Goal: Task Accomplishment & Management: Manage account settings

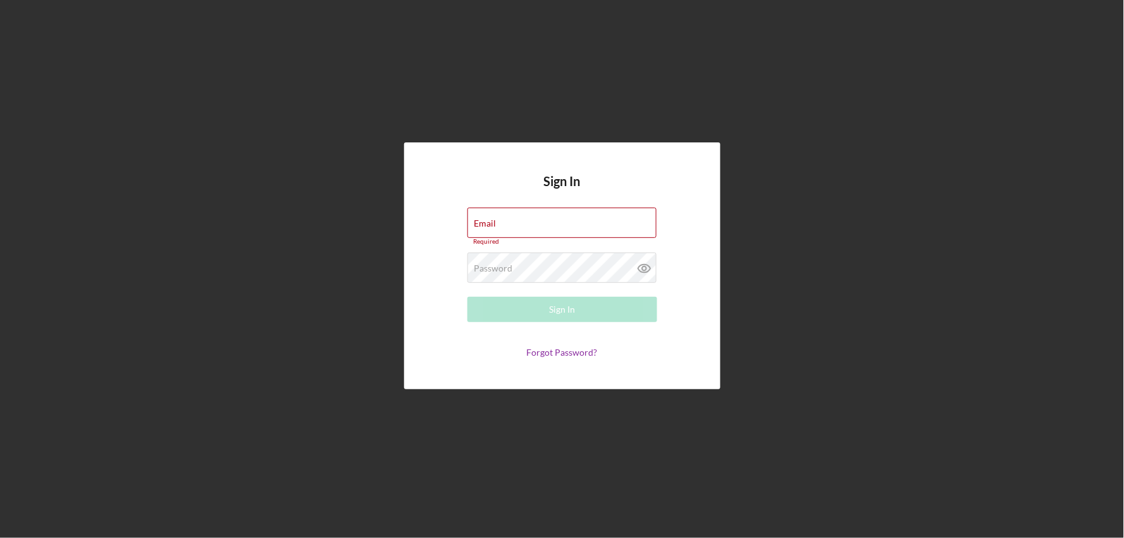
type input "[EMAIL_ADDRESS][DOMAIN_NAME]"
click at [515, 307] on button "Sign In" at bounding box center [563, 309] width 190 height 25
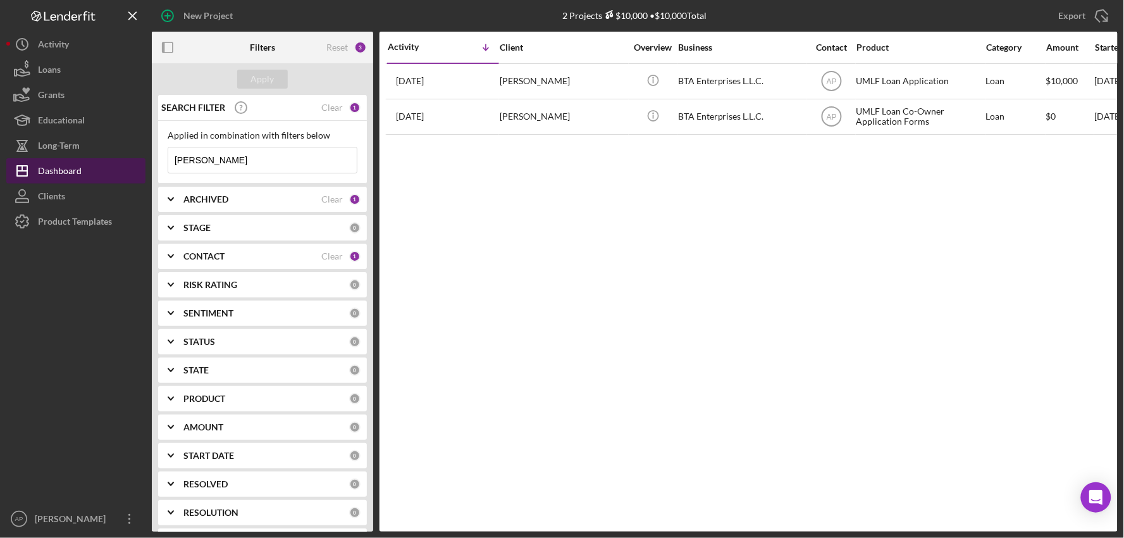
click at [49, 166] on div "Dashboard" at bounding box center [60, 172] width 44 height 28
drag, startPoint x: 209, startPoint y: 163, endPoint x: 128, endPoint y: 164, distance: 81.0
click at [128, 164] on div "New Project 2 Projects $10,000 • $10,000 Total [PERSON_NAME] Export Icon/Export…" at bounding box center [562, 265] width 1112 height 531
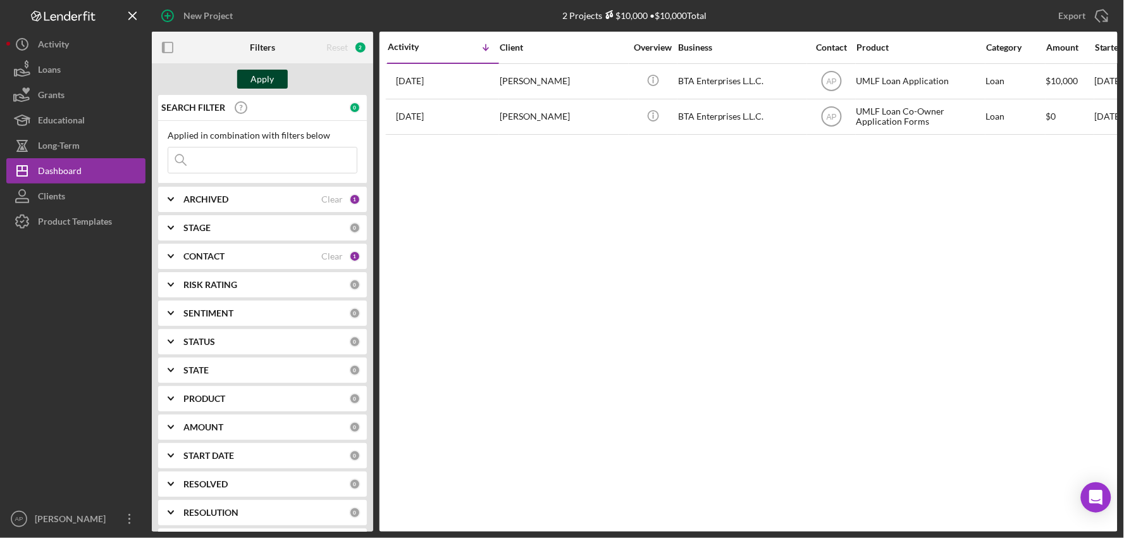
click at [266, 79] on div "Apply" at bounding box center [262, 79] width 23 height 19
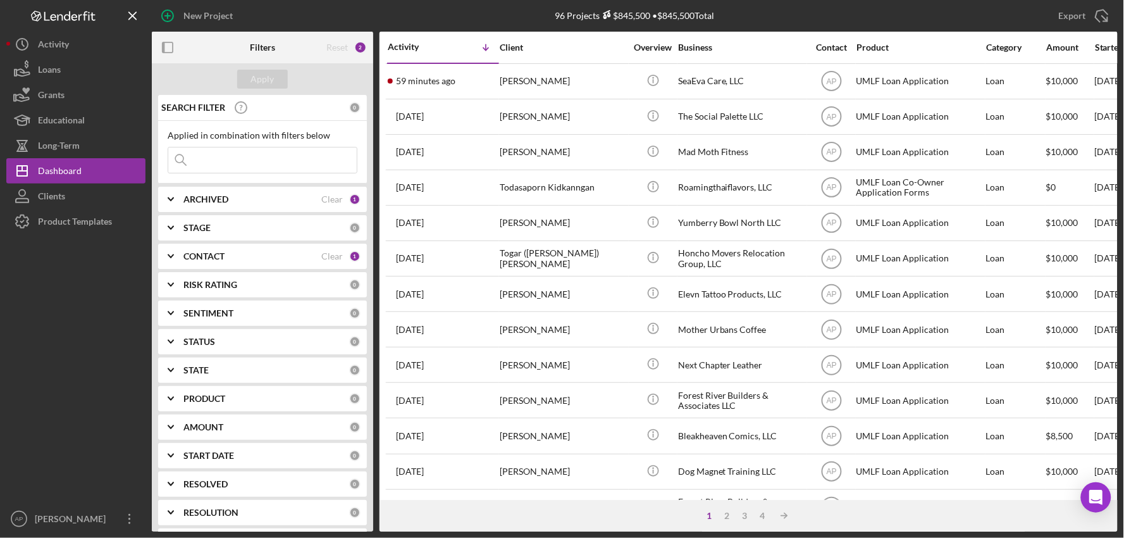
click at [251, 161] on input at bounding box center [262, 159] width 189 height 25
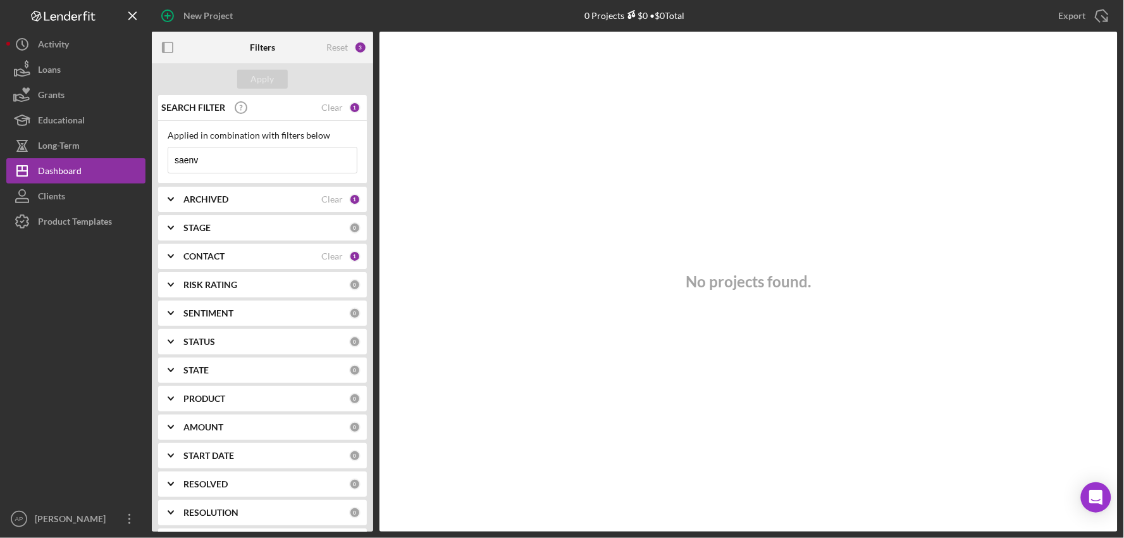
drag, startPoint x: 230, startPoint y: 159, endPoint x: 154, endPoint y: 160, distance: 75.3
click at [154, 160] on div "SEARCH FILTER Clear 1 Applied in combination with filters below saenv Icon/Menu…" at bounding box center [262, 313] width 221 height 437
click at [209, 168] on input "saenv" at bounding box center [262, 159] width 189 height 25
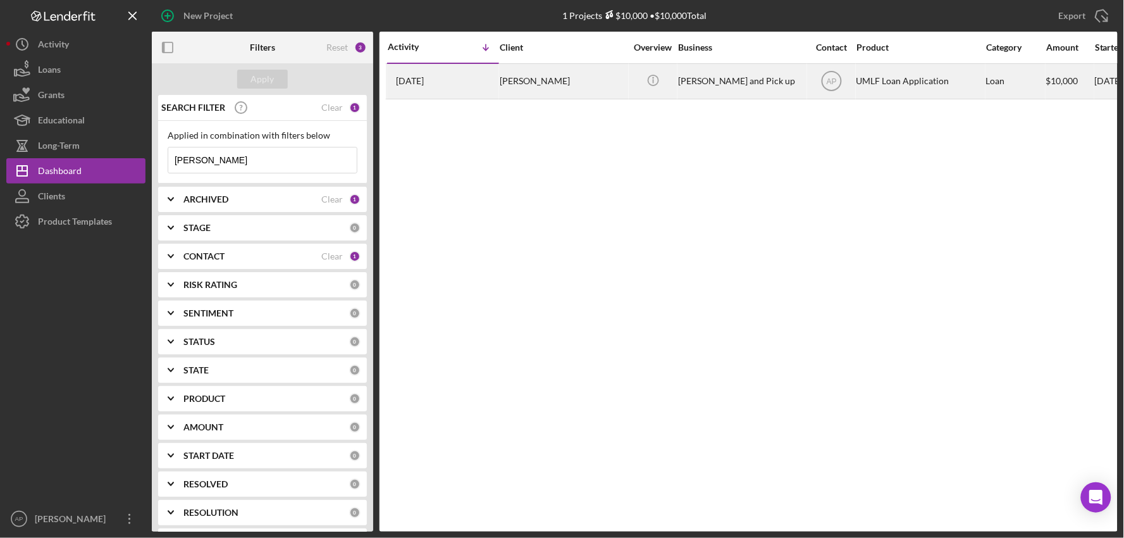
type input "[PERSON_NAME]"
click at [759, 92] on div "[PERSON_NAME] and Pick up" at bounding box center [741, 82] width 127 height 34
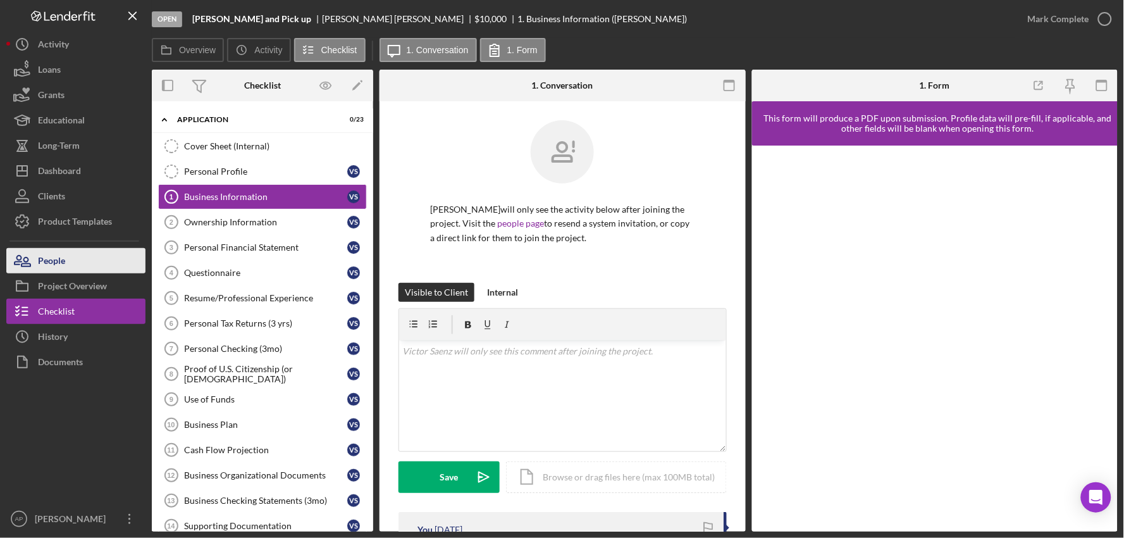
click at [77, 259] on button "People" at bounding box center [75, 260] width 139 height 25
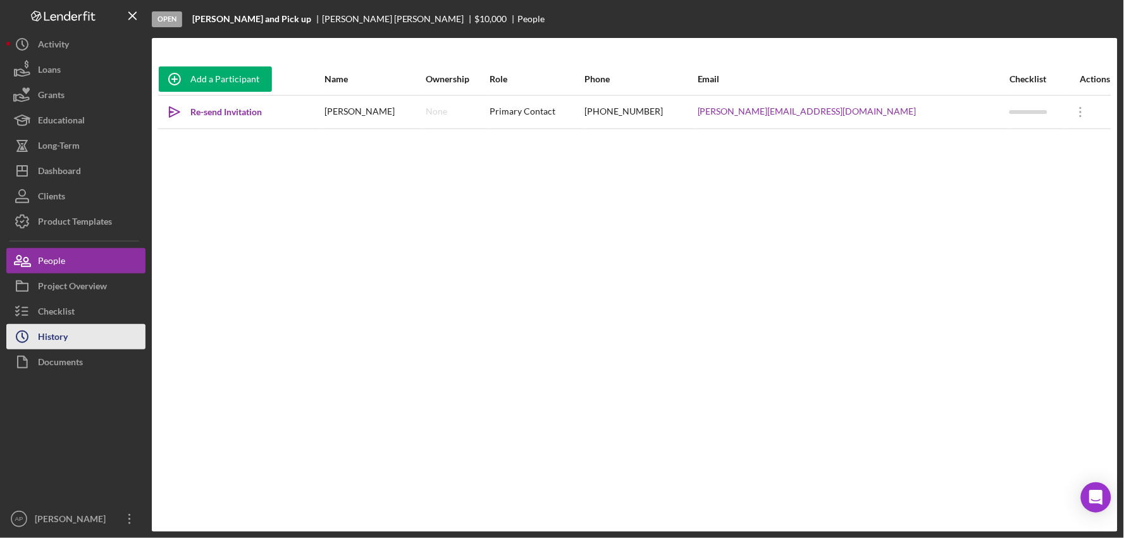
click at [84, 338] on button "Icon/History History" at bounding box center [75, 336] width 139 height 25
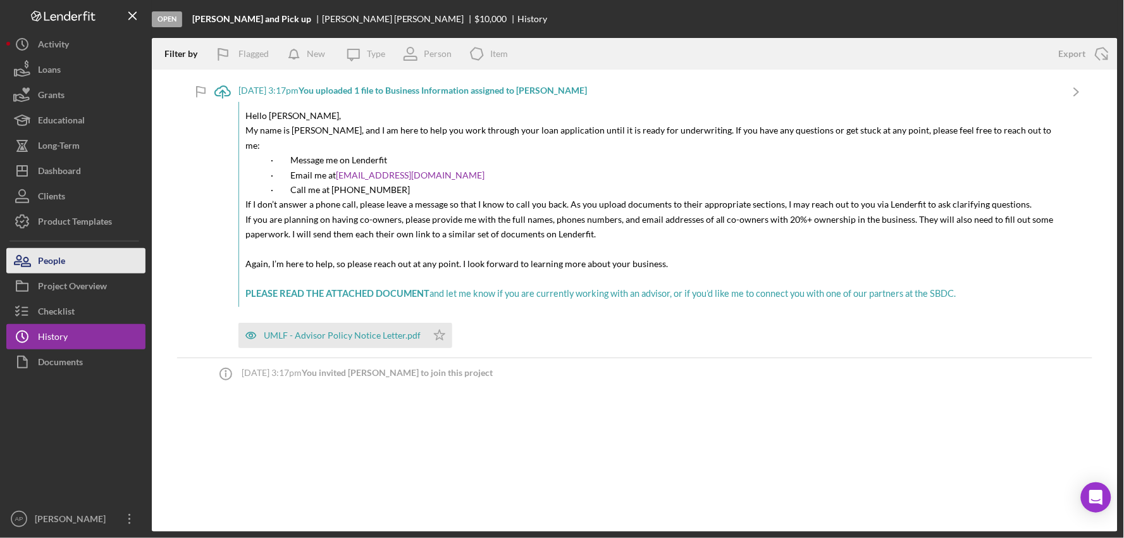
click at [74, 263] on button "People" at bounding box center [75, 260] width 139 height 25
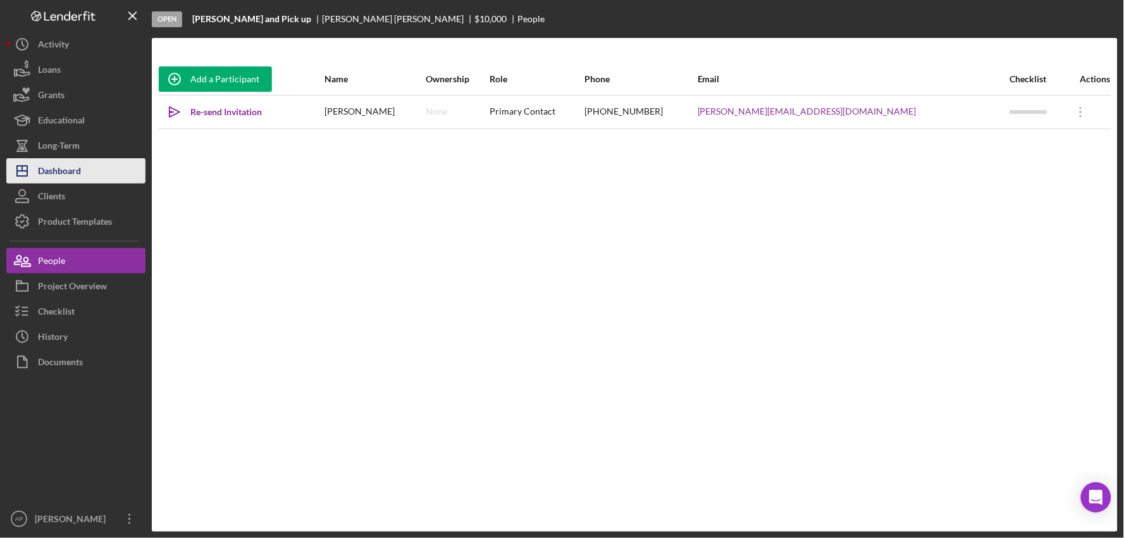
drag, startPoint x: 51, startPoint y: 176, endPoint x: 115, endPoint y: 167, distance: 63.9
click at [51, 175] on div "Dashboard" at bounding box center [59, 172] width 43 height 28
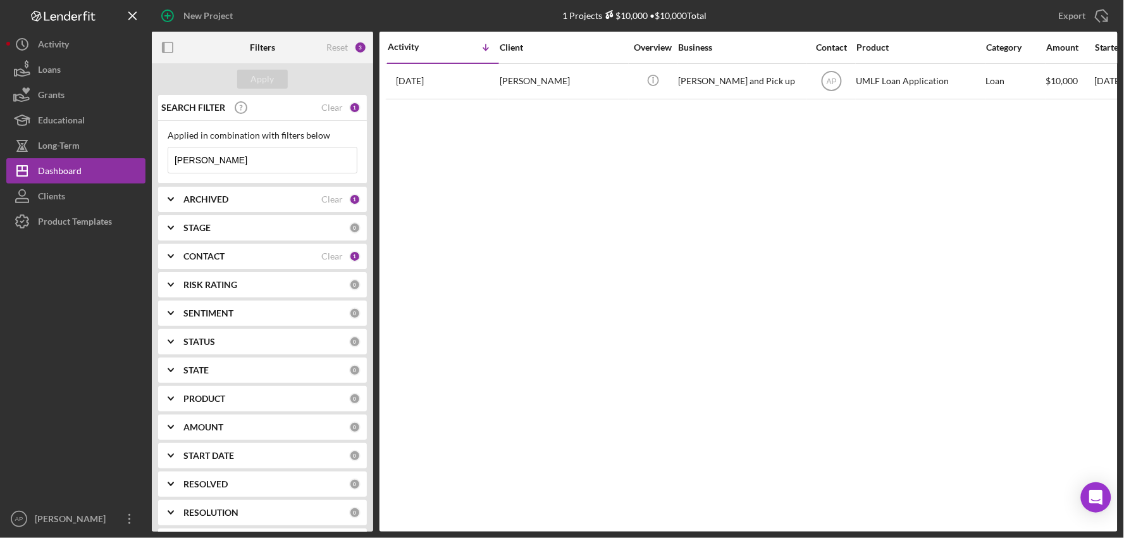
click at [213, 202] on b "ARCHIVED" at bounding box center [205, 199] width 45 height 10
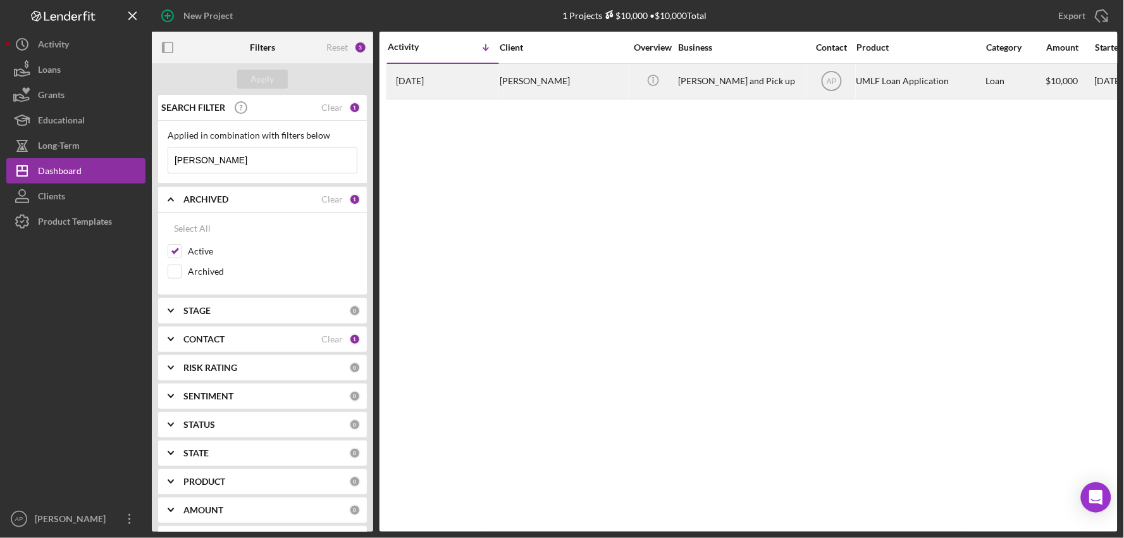
click at [536, 77] on div "[PERSON_NAME]" at bounding box center [563, 82] width 127 height 34
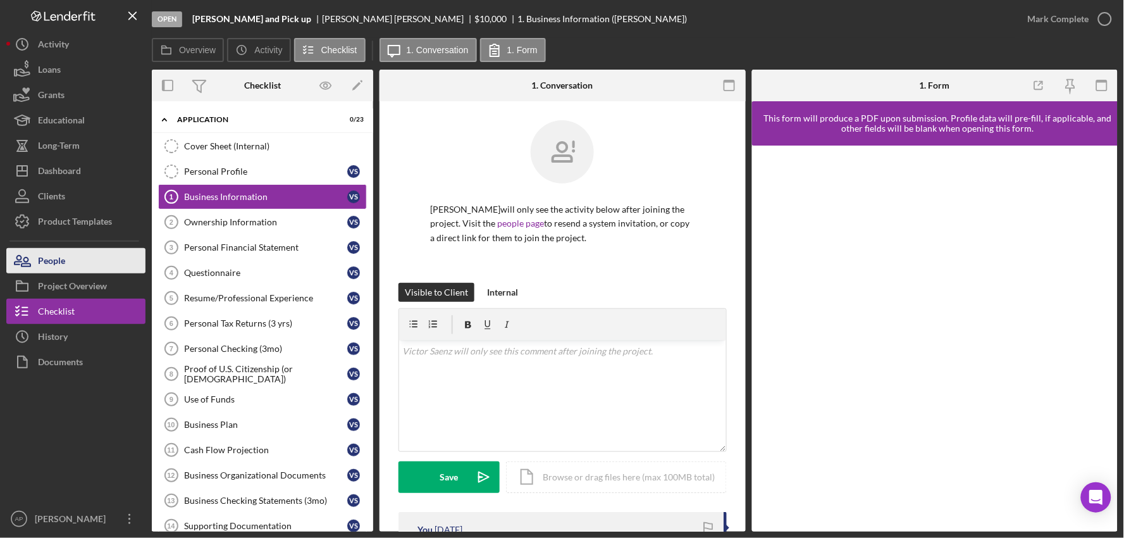
click at [100, 260] on button "People" at bounding box center [75, 260] width 139 height 25
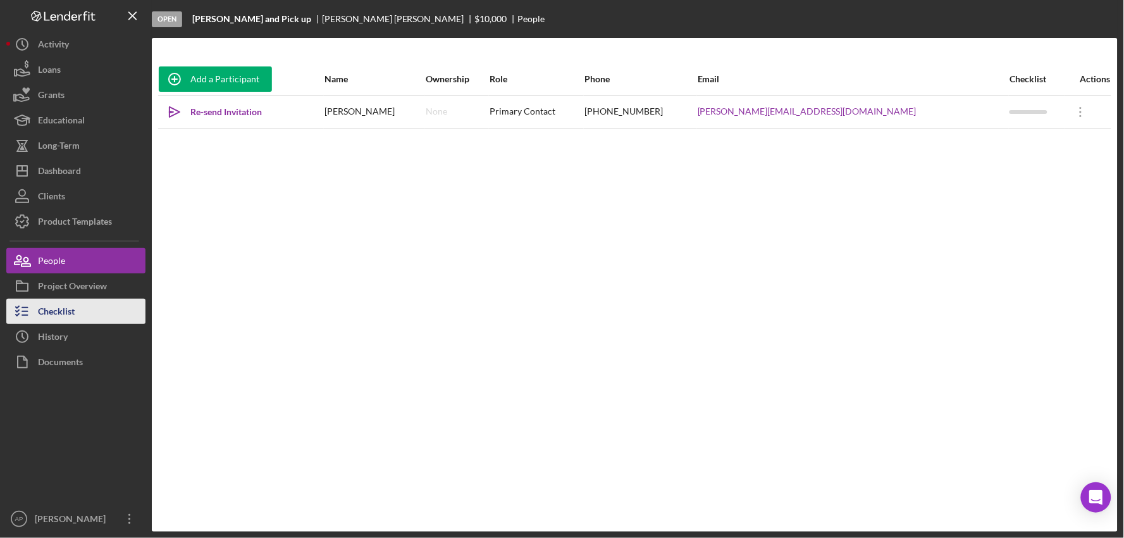
click at [89, 311] on button "Checklist" at bounding box center [75, 311] width 139 height 25
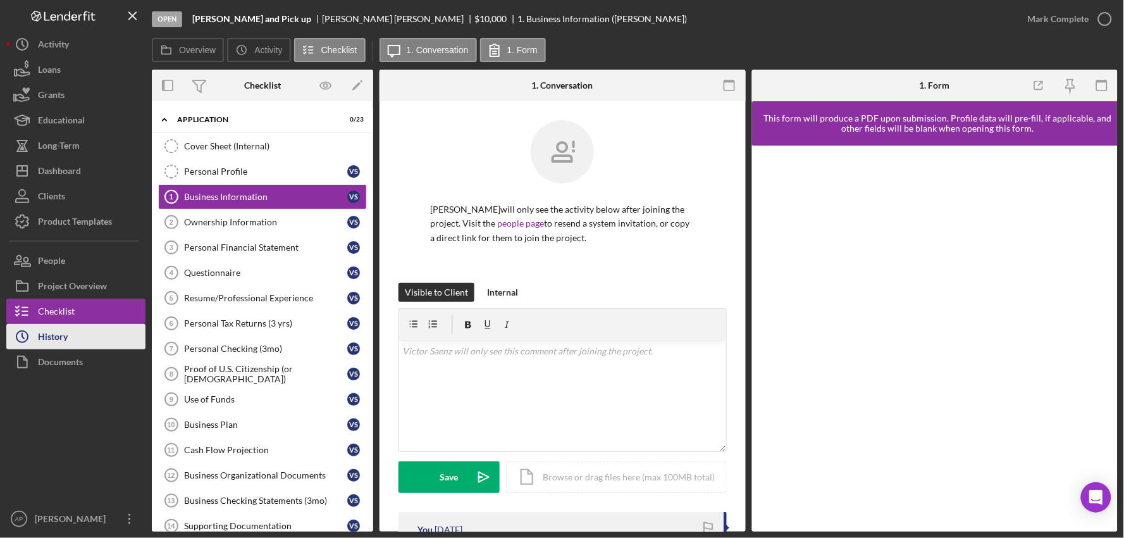
click at [42, 348] on div "History" at bounding box center [53, 338] width 30 height 28
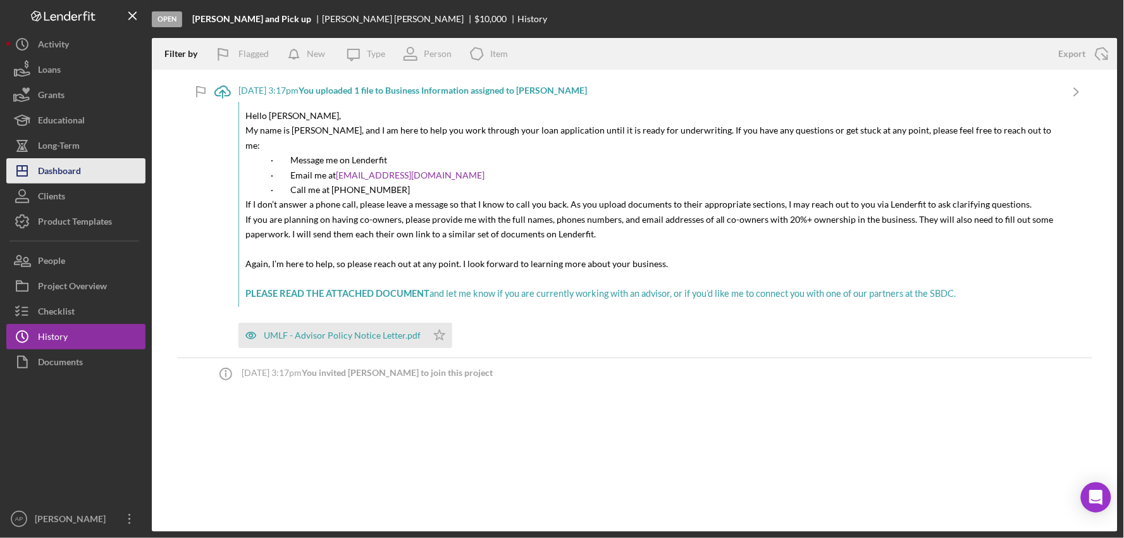
click at [98, 176] on button "Icon/Dashboard Dashboard" at bounding box center [75, 170] width 139 height 25
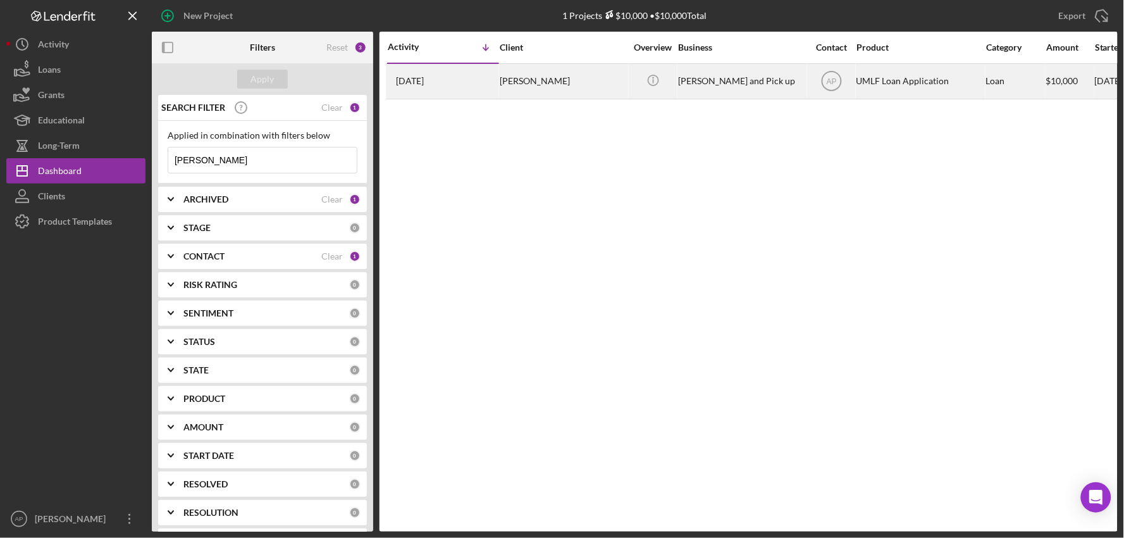
click at [578, 85] on div "[PERSON_NAME]" at bounding box center [563, 82] width 127 height 34
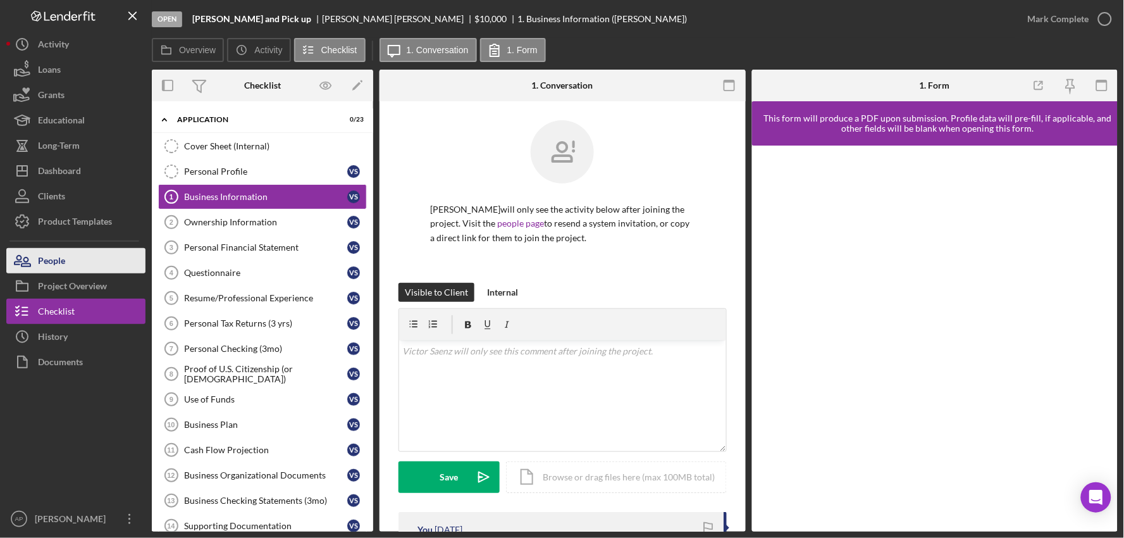
click at [121, 256] on button "People" at bounding box center [75, 260] width 139 height 25
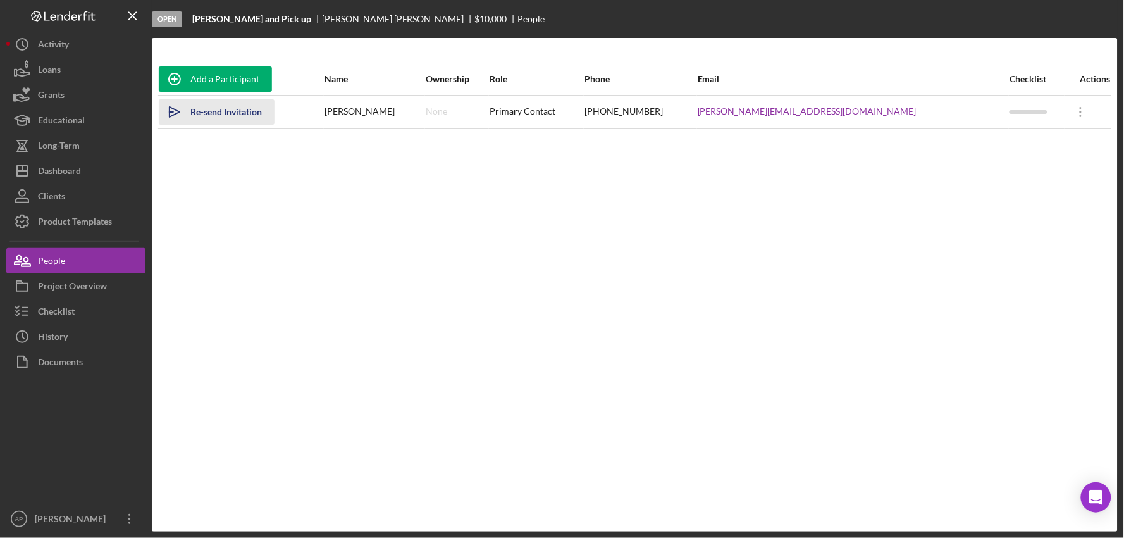
click at [237, 106] on div "Re-send Invitation" at bounding box center [225, 111] width 71 height 25
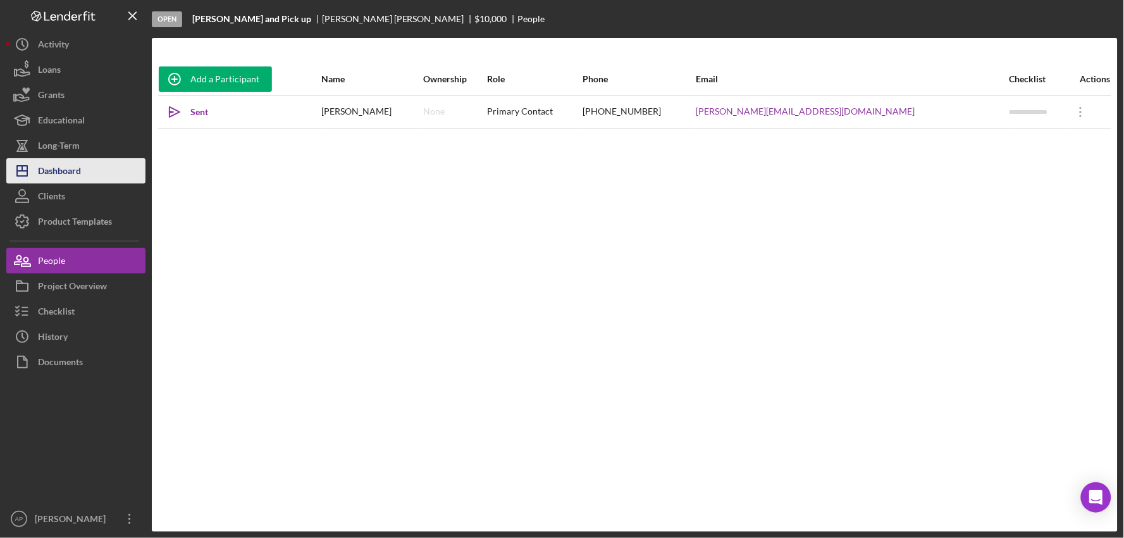
click at [82, 176] on button "Icon/Dashboard Dashboard" at bounding box center [75, 170] width 139 height 25
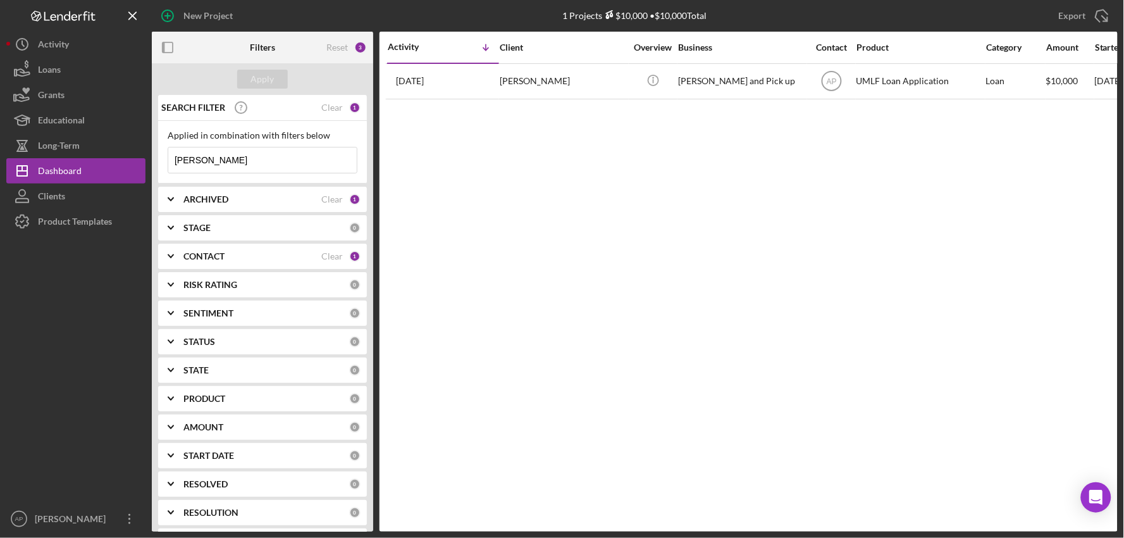
click at [178, 201] on icon "Icon/Expander" at bounding box center [171, 199] width 32 height 32
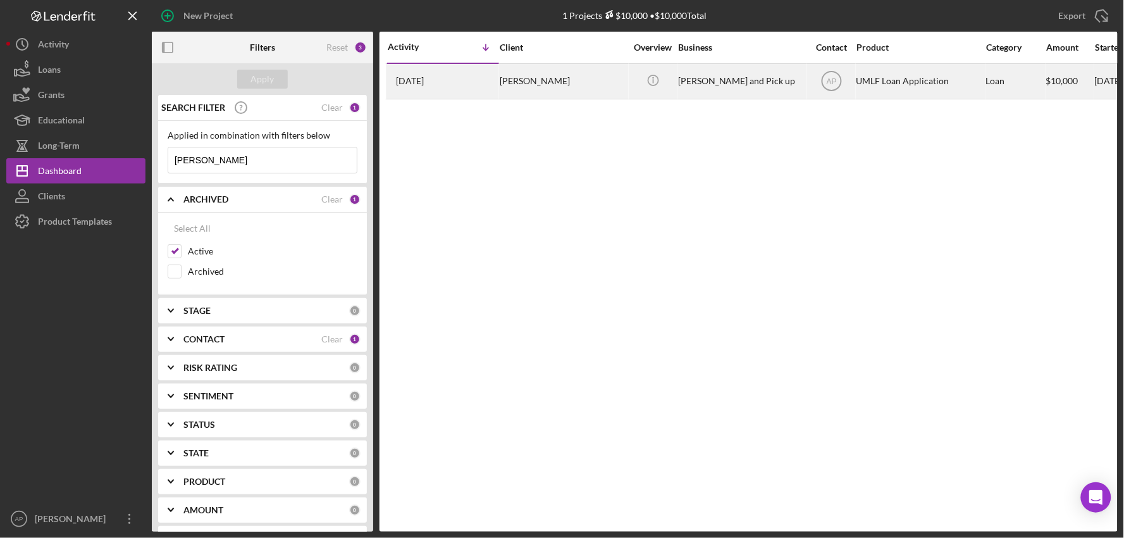
click at [567, 93] on div "[PERSON_NAME]" at bounding box center [563, 82] width 127 height 34
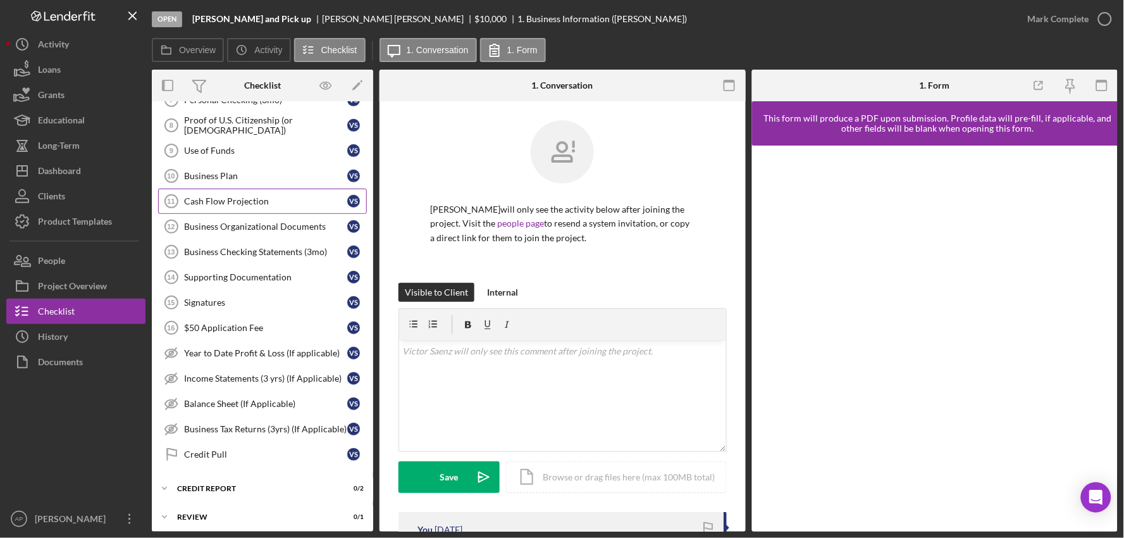
scroll to position [342, 0]
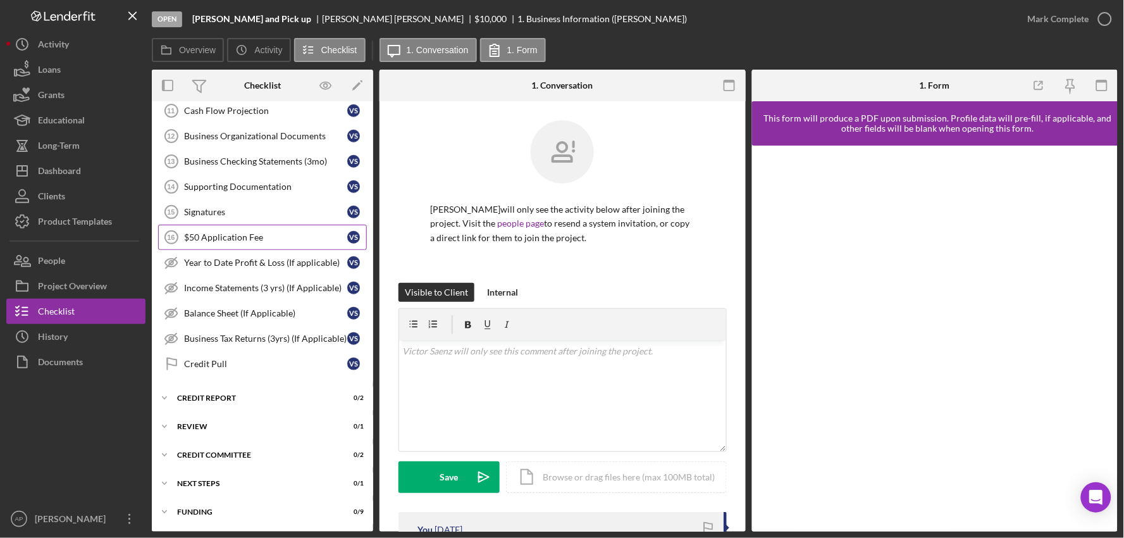
click at [226, 226] on link "$50 Application Fee 16 $50 Application Fee V S" at bounding box center [262, 237] width 209 height 25
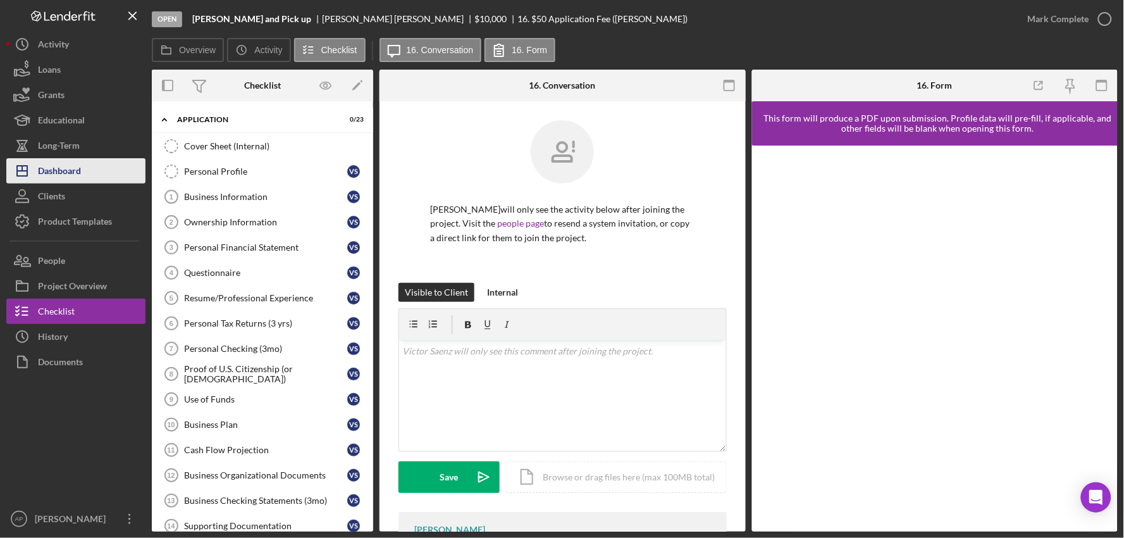
click at [92, 180] on button "Icon/Dashboard Dashboard" at bounding box center [75, 170] width 139 height 25
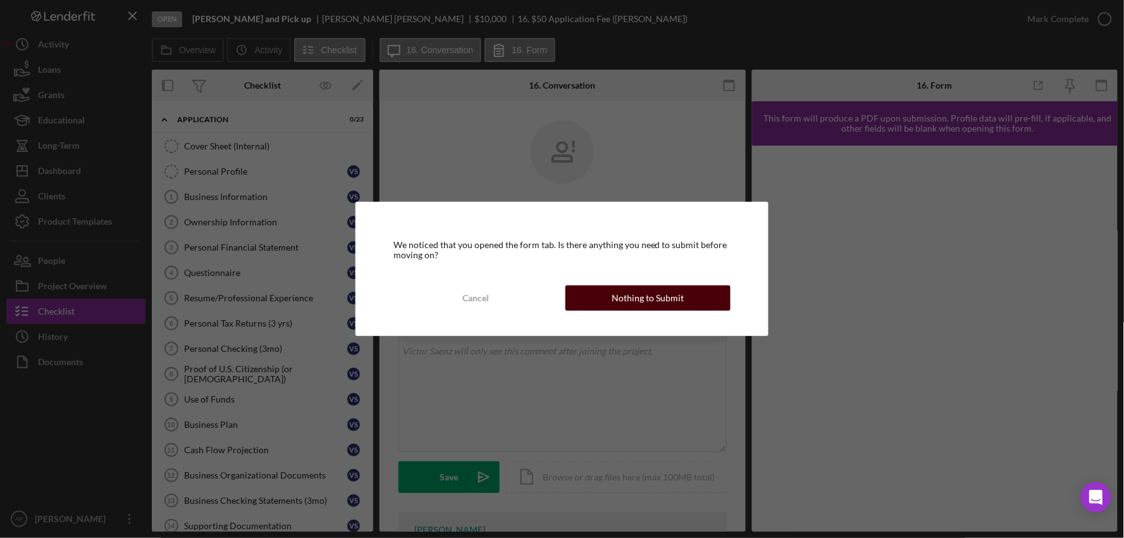
click at [612, 292] on button "Nothing to Submit" at bounding box center [649, 297] width 166 height 25
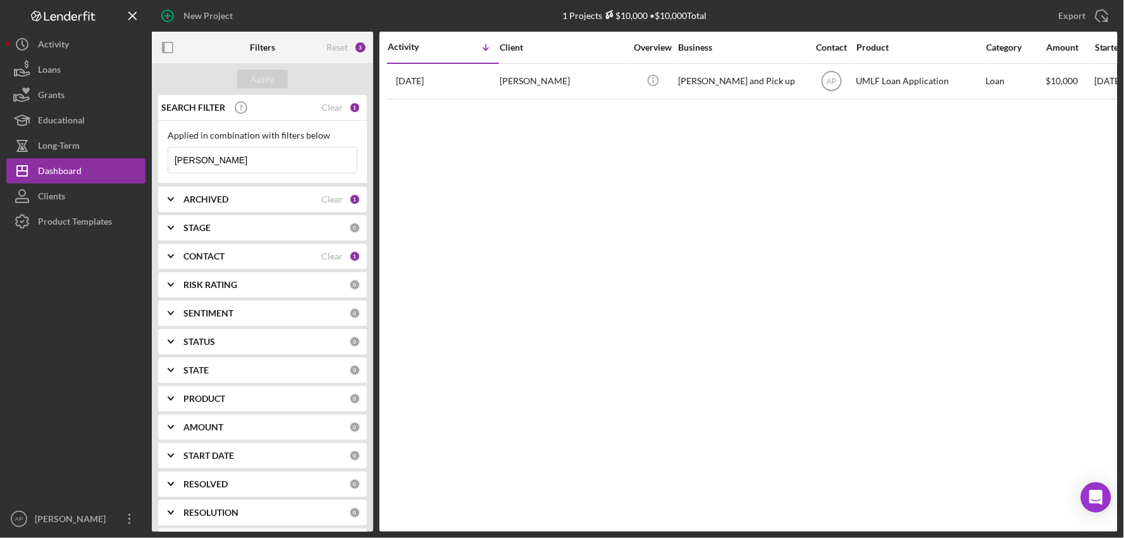
drag, startPoint x: 247, startPoint y: 161, endPoint x: 166, endPoint y: 162, distance: 80.4
click at [166, 162] on div "Applied in combination with filters below [PERSON_NAME] Icon/Menu Close" at bounding box center [262, 152] width 209 height 63
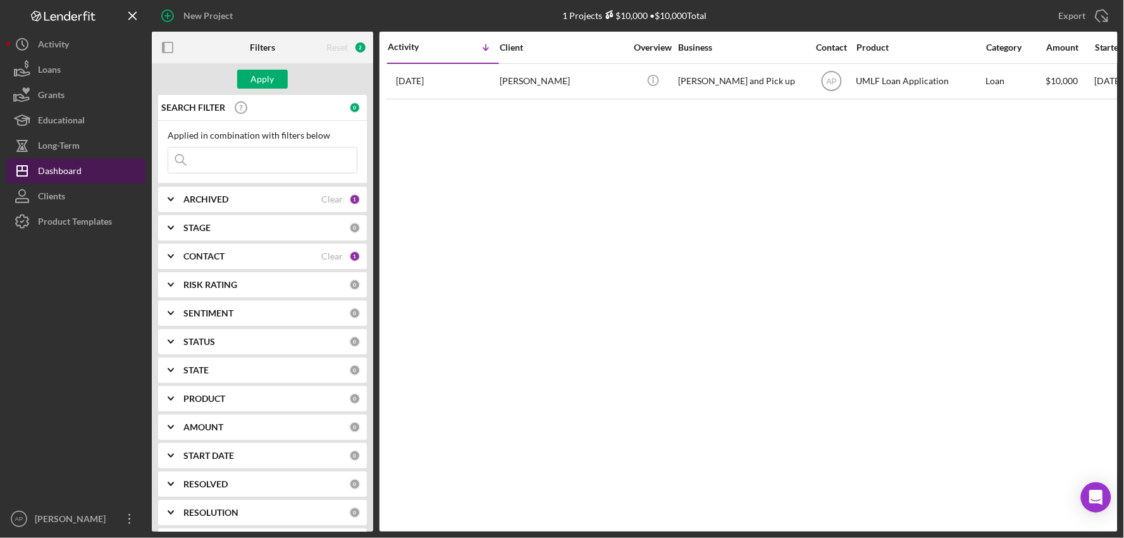
click at [58, 178] on div "Dashboard" at bounding box center [60, 172] width 44 height 28
click at [251, 82] on button "Apply" at bounding box center [262, 79] width 51 height 19
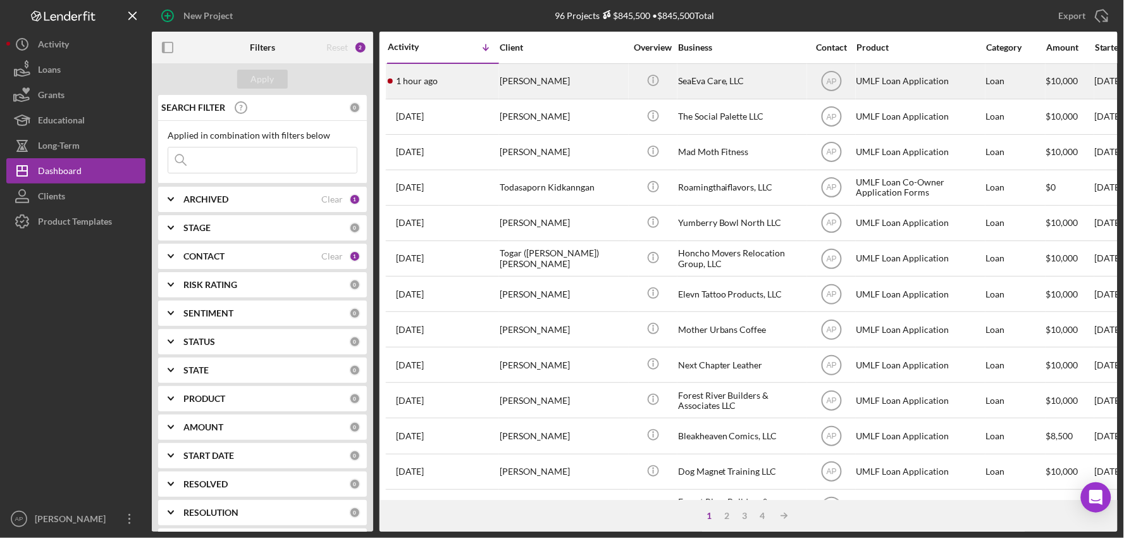
click at [498, 93] on div "1 hour ago [PERSON_NAME]" at bounding box center [443, 82] width 111 height 34
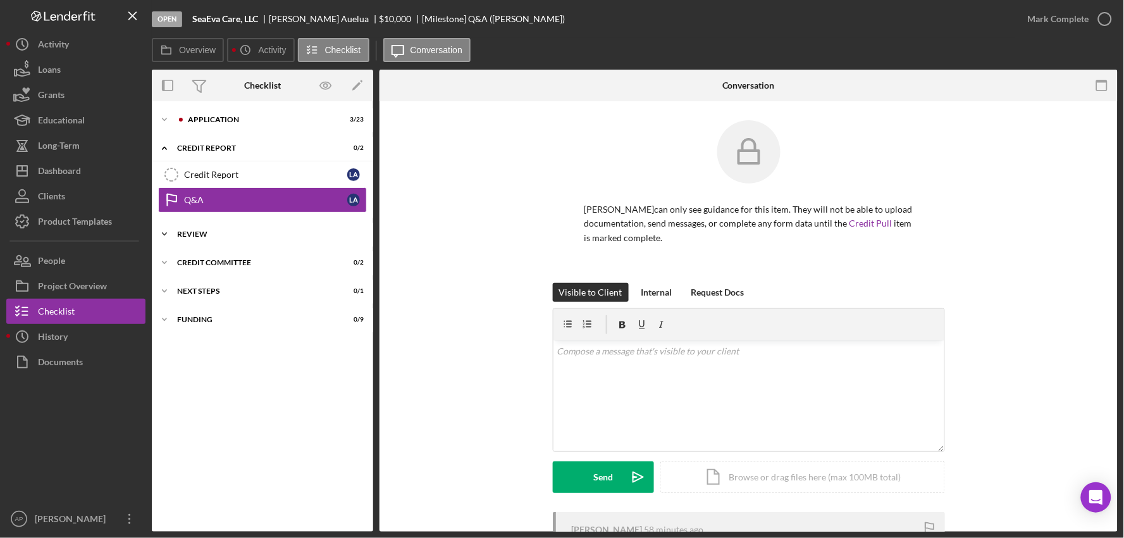
click at [225, 237] on div "Review" at bounding box center [267, 234] width 180 height 8
click at [228, 235] on div "Review" at bounding box center [267, 234] width 180 height 8
click at [236, 116] on div "Application" at bounding box center [273, 120] width 170 height 8
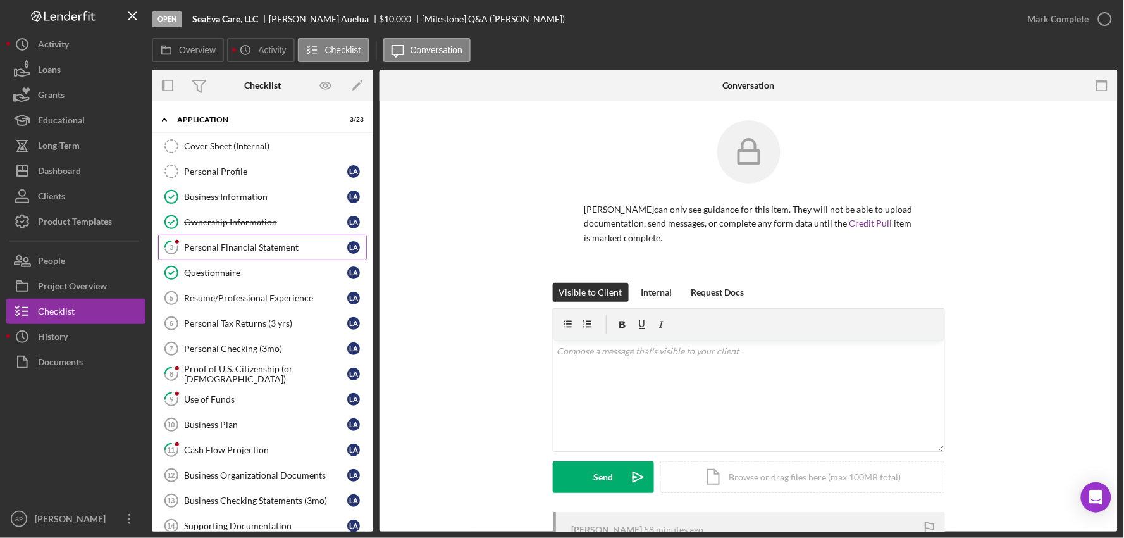
click at [237, 251] on div "Personal Financial Statement" at bounding box center [265, 247] width 163 height 10
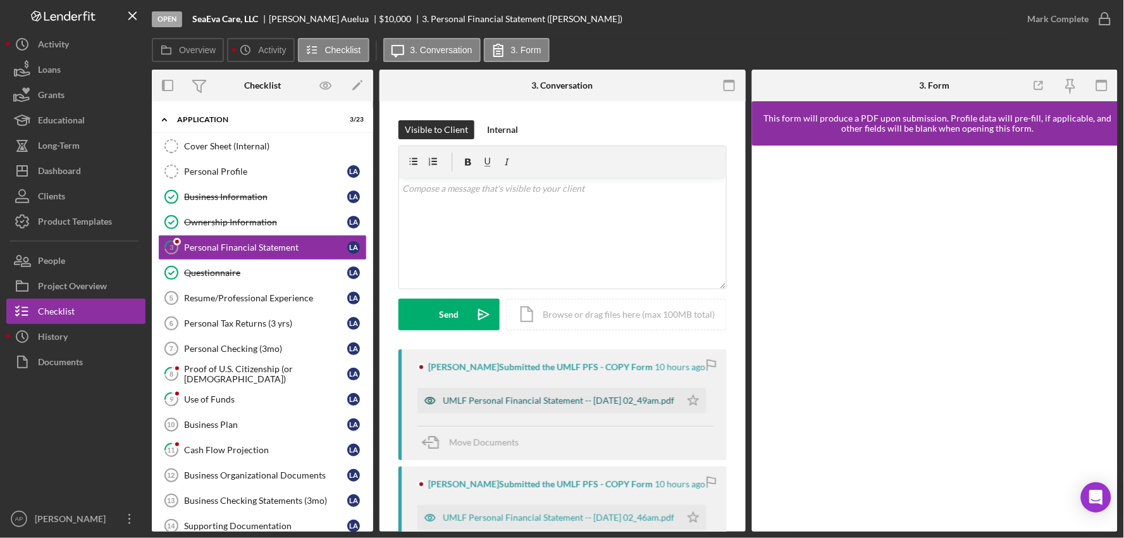
click at [549, 389] on div "UMLF Personal Financial Statement -- [DATE] 02_49am.pdf" at bounding box center [549, 400] width 263 height 25
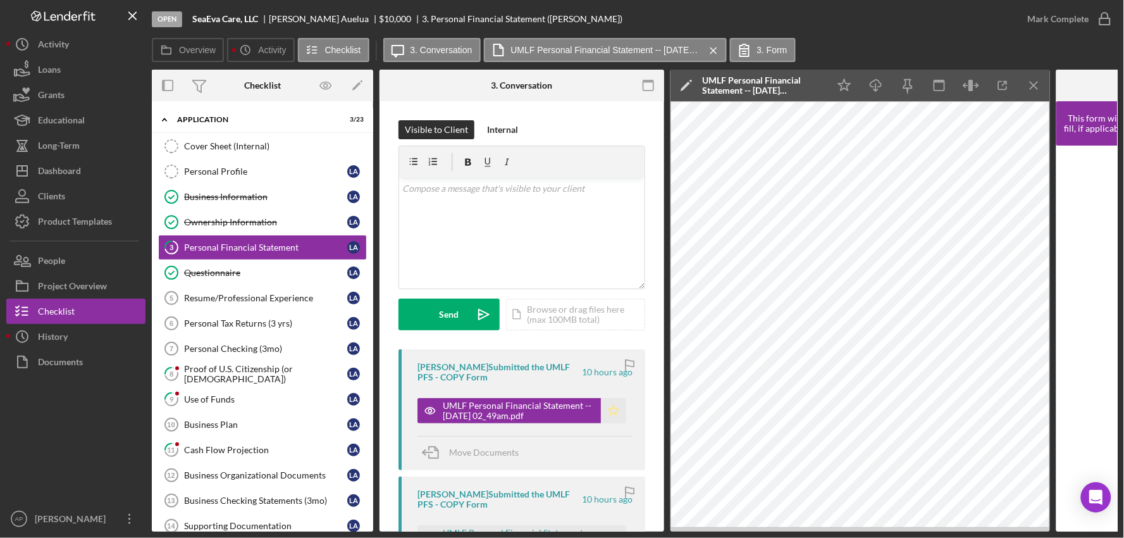
click at [612, 412] on polygon "button" at bounding box center [614, 410] width 11 height 10
click at [1105, 26] on icon "button" at bounding box center [1105, 19] width 32 height 32
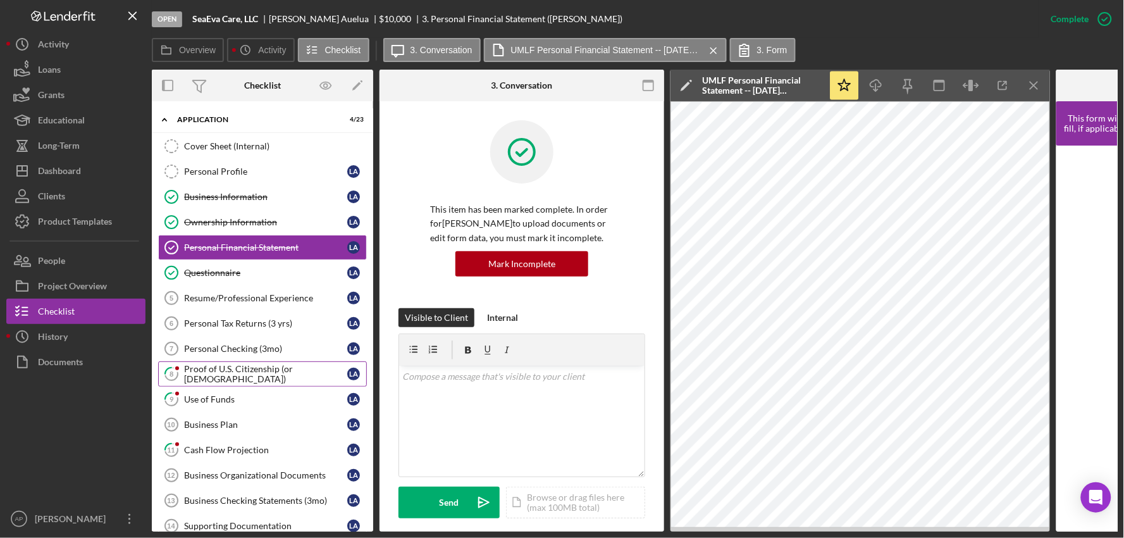
click at [240, 380] on div "Proof of U.S. Citizenship (or [DEMOGRAPHIC_DATA])" at bounding box center [265, 374] width 163 height 20
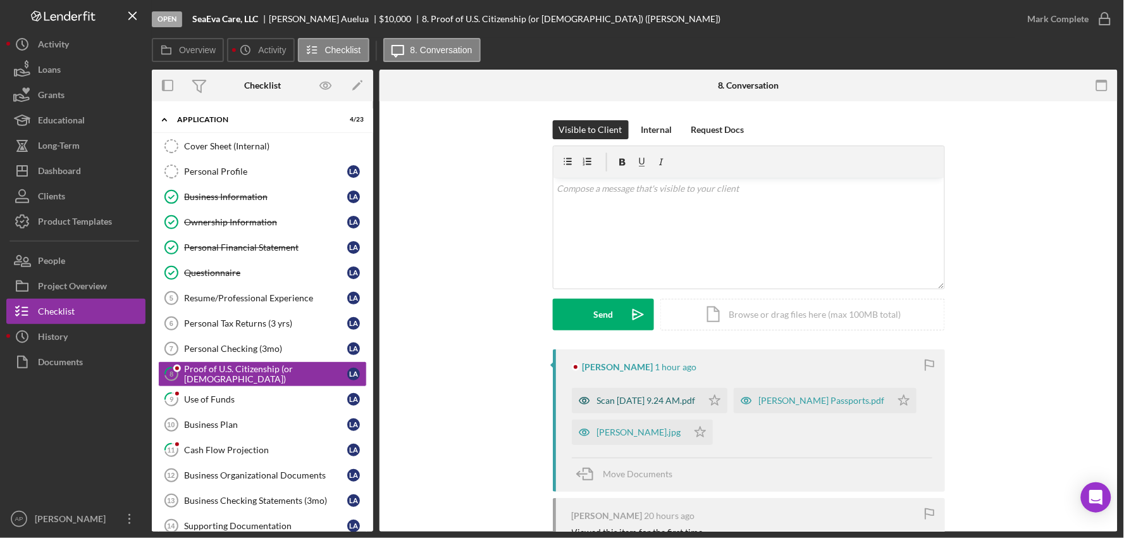
click at [659, 400] on div "Scan [DATE] 9.24 AM.pdf" at bounding box center [646, 400] width 99 height 10
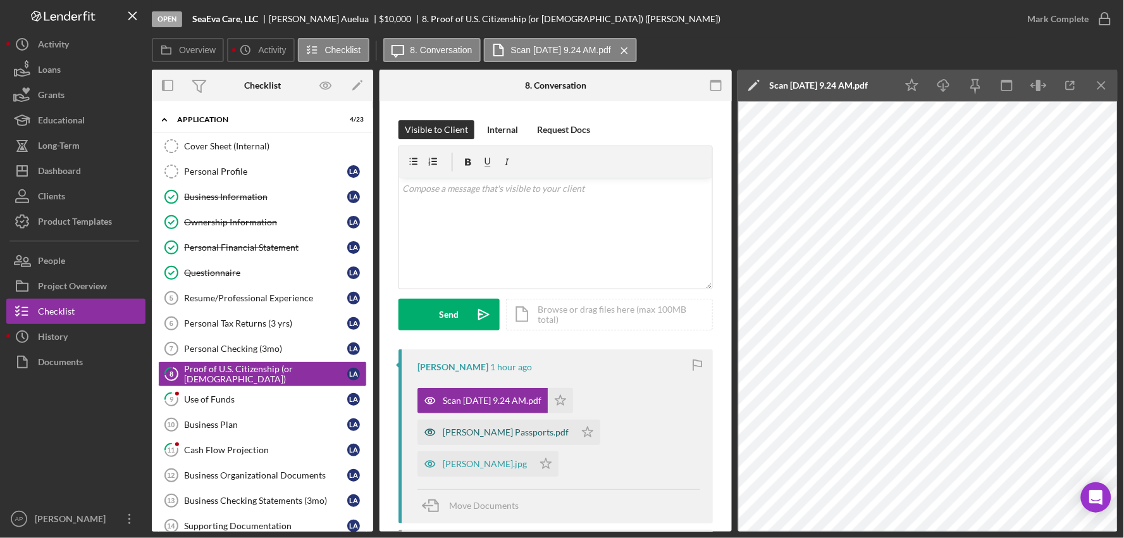
click at [466, 439] on div "[PERSON_NAME] Passports.pdf" at bounding box center [497, 431] width 158 height 25
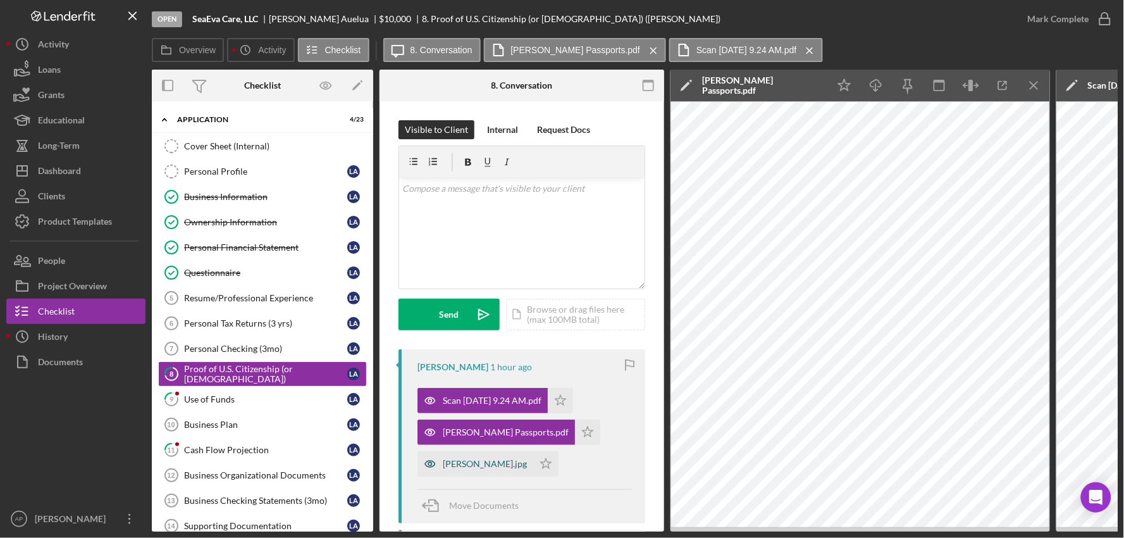
click at [478, 463] on div "[PERSON_NAME].jpg" at bounding box center [485, 464] width 84 height 10
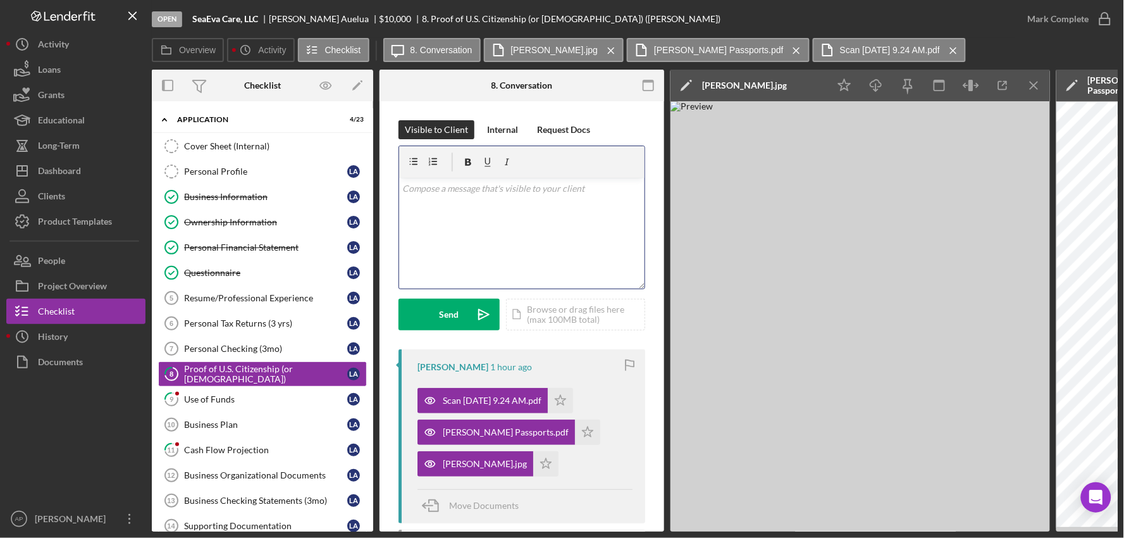
click at [438, 218] on div "v Color teal Color pink Remove color Add row above Add row below Add column bef…" at bounding box center [521, 233] width 245 height 111
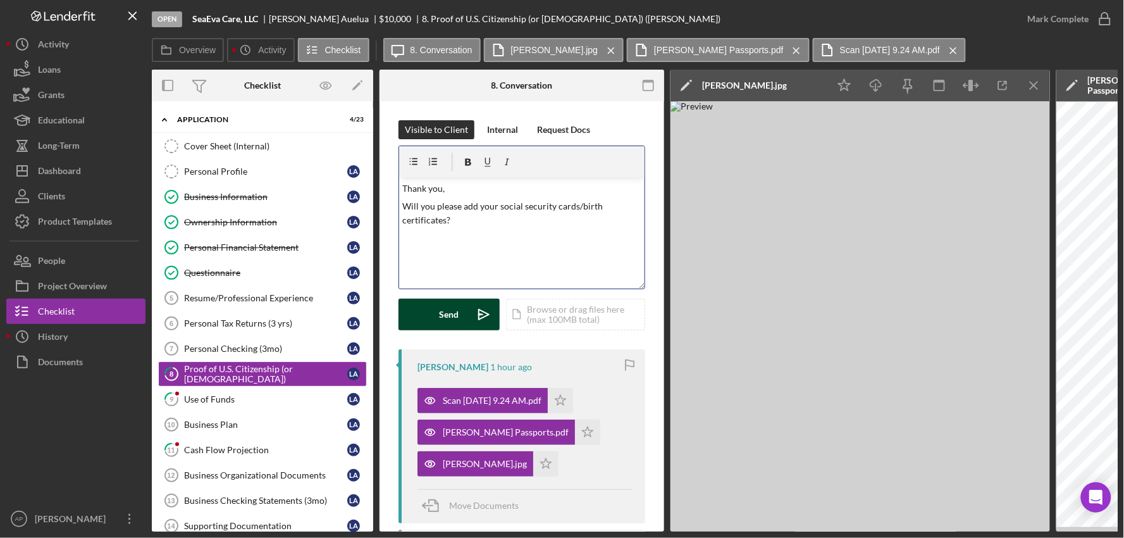
click at [453, 318] on div "Send" at bounding box center [450, 315] width 20 height 32
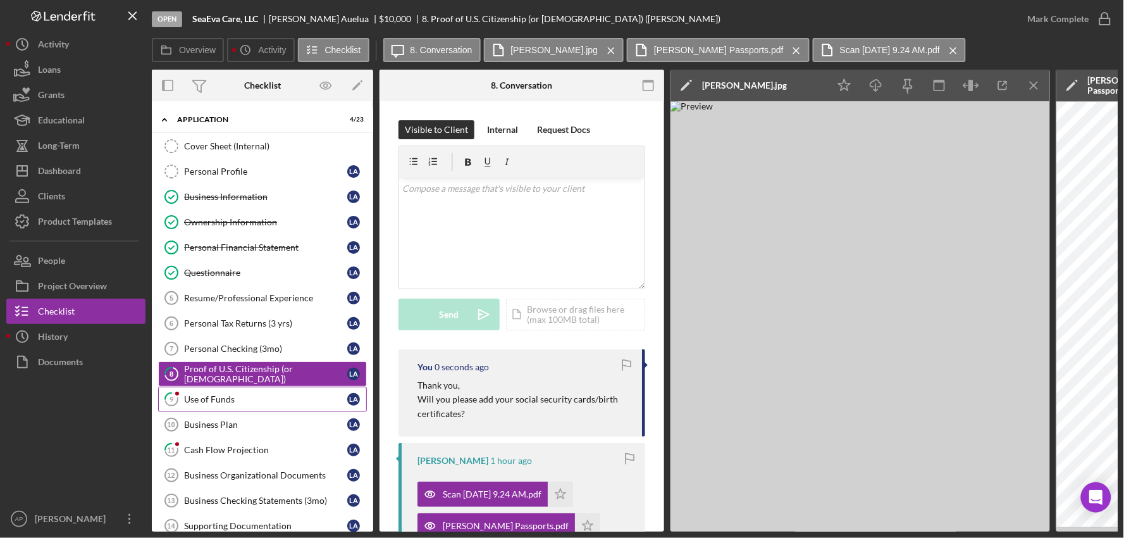
click at [237, 397] on div "Use of Funds" at bounding box center [265, 399] width 163 height 10
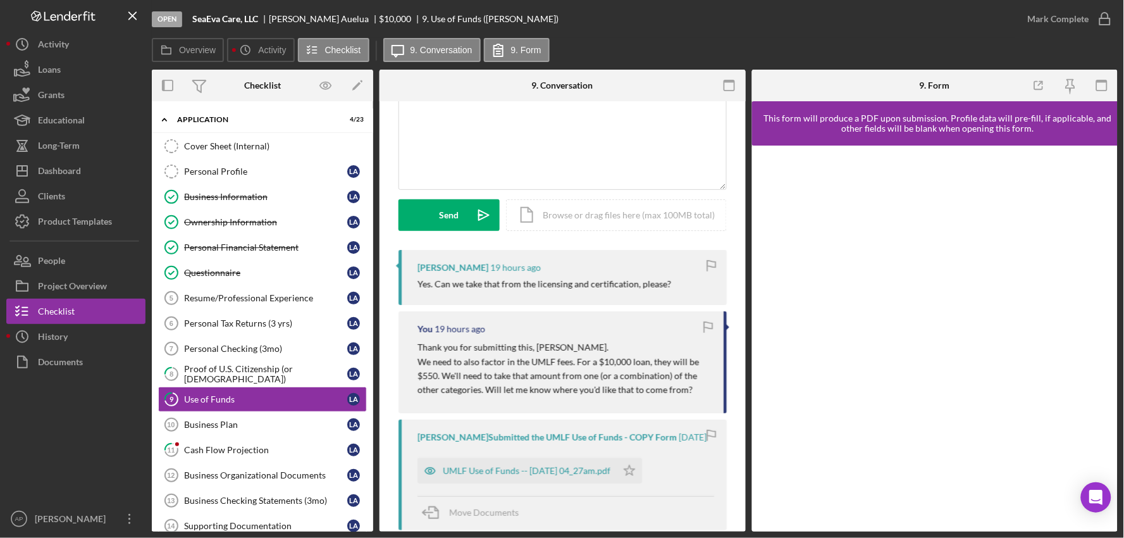
scroll to position [140, 0]
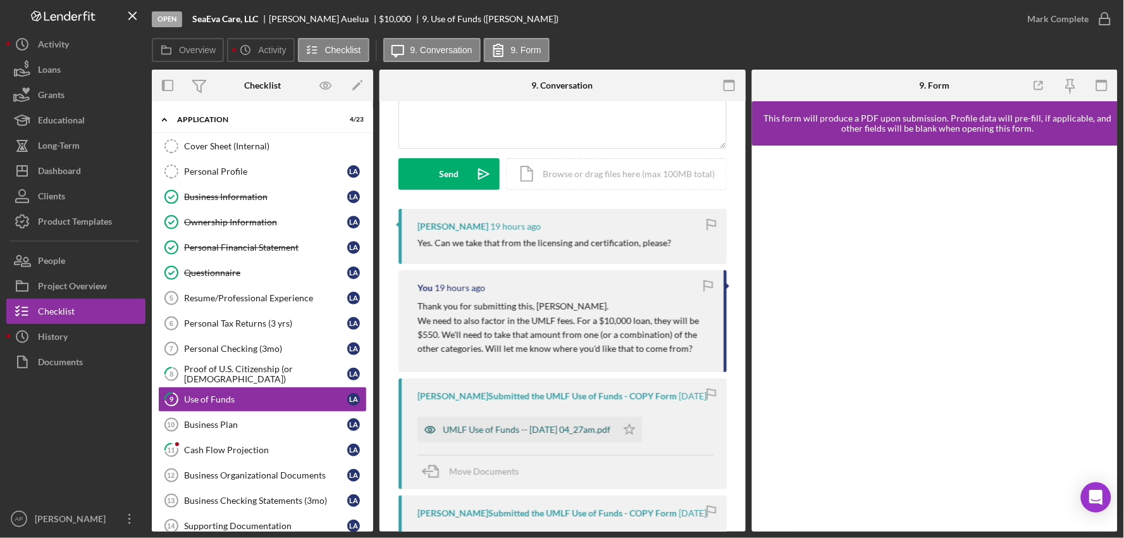
click at [491, 433] on div "UMLF Use of Funds -- [DATE] 04_27am.pdf" at bounding box center [527, 430] width 168 height 10
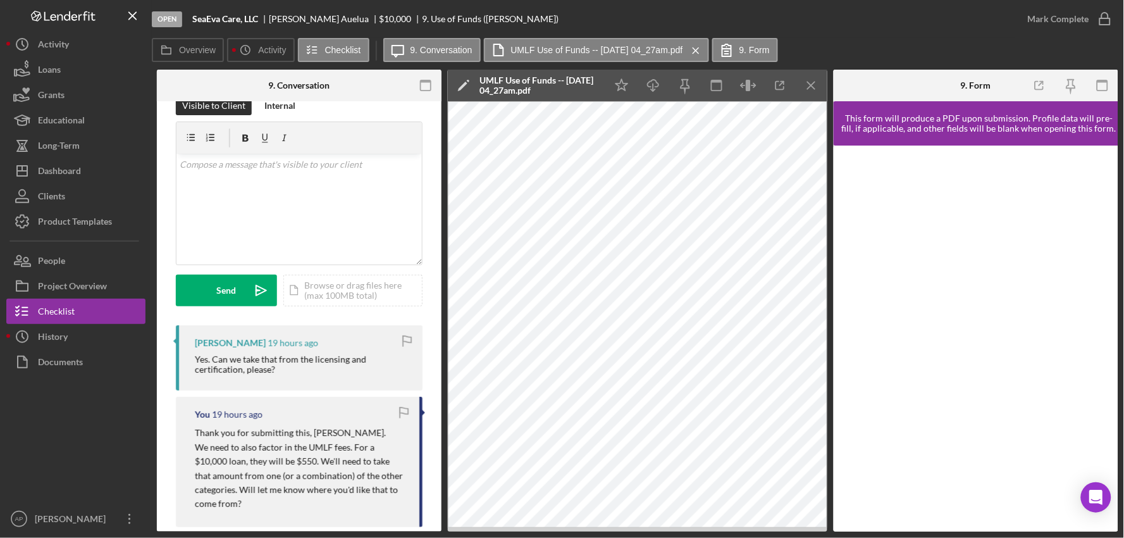
scroll to position [0, 0]
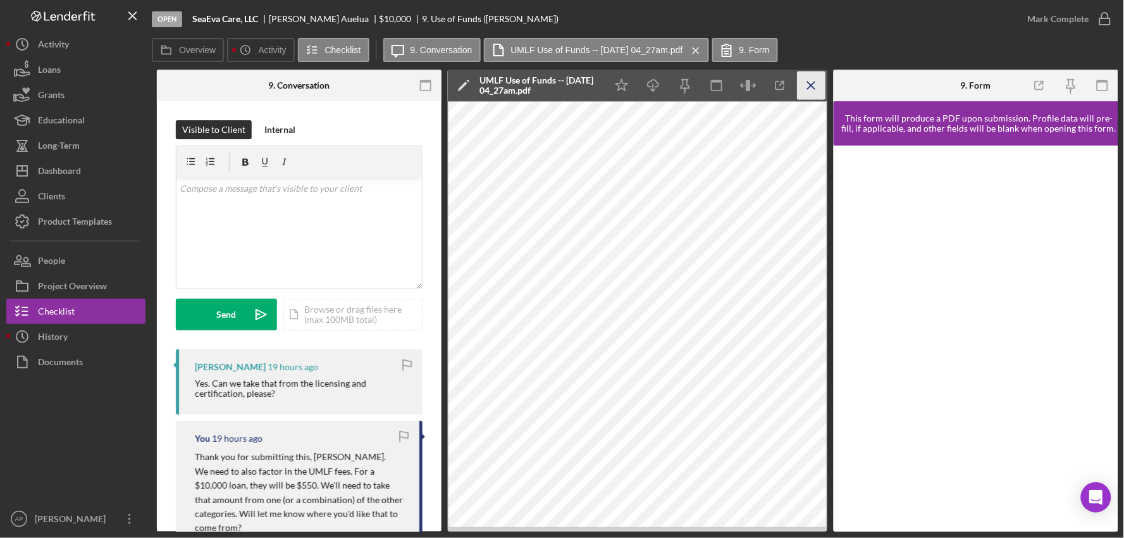
click at [812, 90] on icon "Icon/Menu Close" at bounding box center [812, 85] width 28 height 28
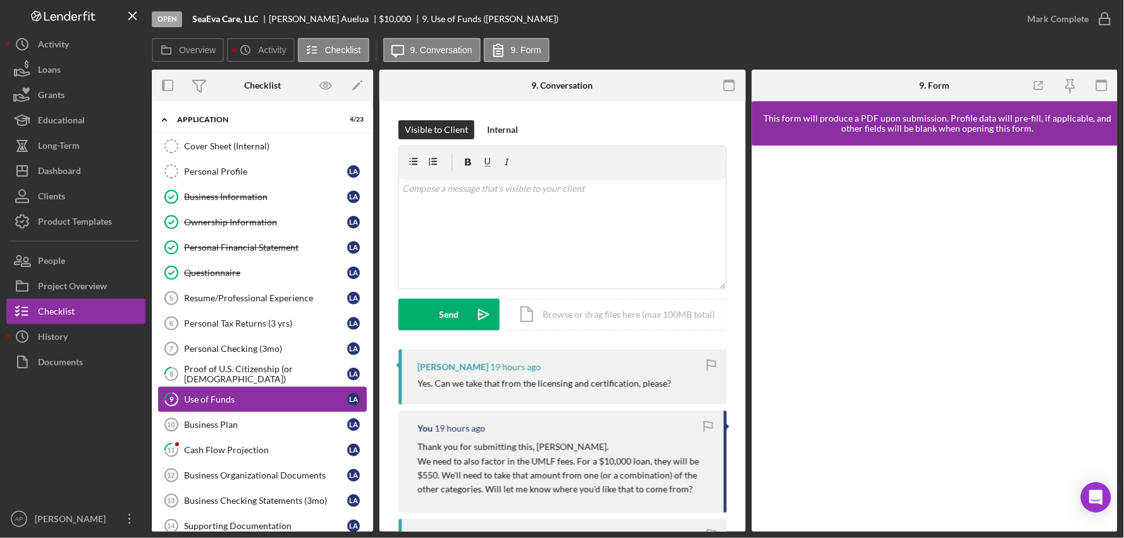
click at [299, 404] on div "Use of Funds" at bounding box center [265, 399] width 163 height 10
click at [236, 430] on div "Business Plan" at bounding box center [265, 424] width 163 height 10
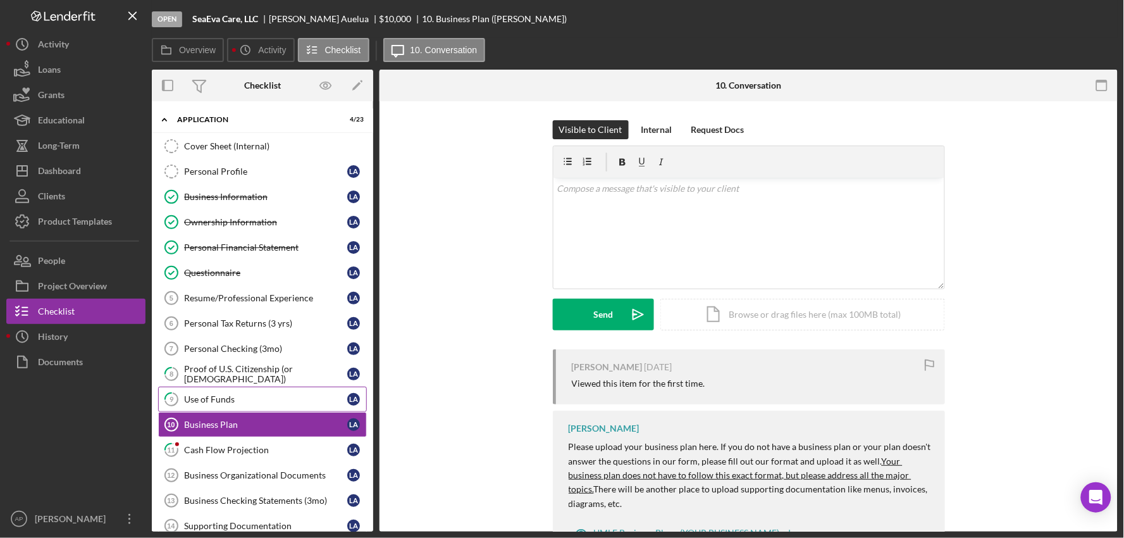
click at [233, 394] on link "9 Use of Funds L A" at bounding box center [262, 399] width 209 height 25
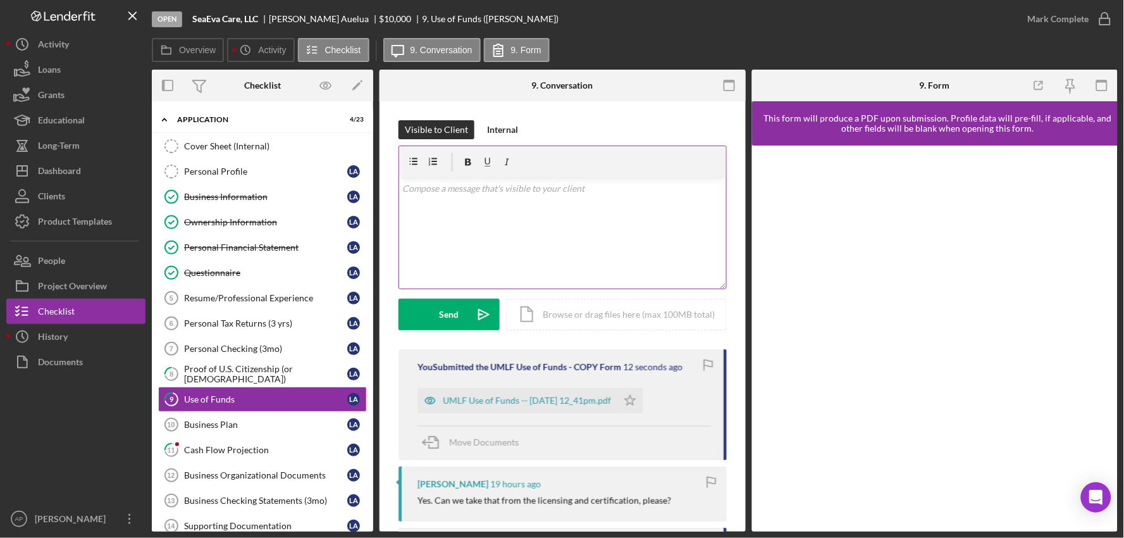
click at [545, 250] on div "v Color teal Color pink Remove color Add row above Add row below Add column bef…" at bounding box center [562, 233] width 327 height 111
click at [426, 326] on button "Send Icon/icon-invite-send" at bounding box center [449, 315] width 101 height 32
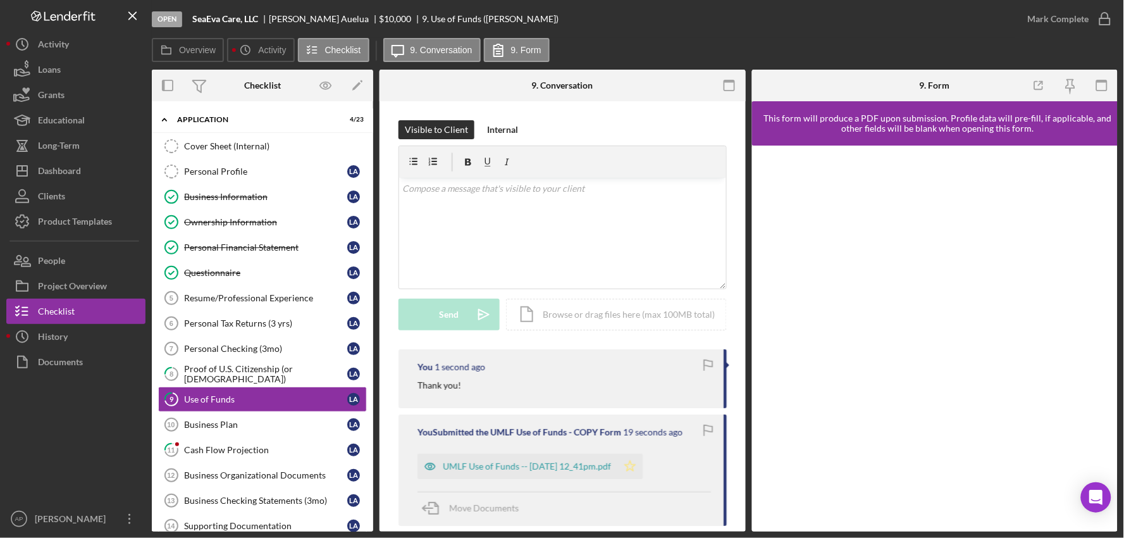
click at [636, 462] on polygon "button" at bounding box center [630, 466] width 11 height 10
click at [1076, 15] on div "Mark Complete" at bounding box center [1058, 18] width 61 height 25
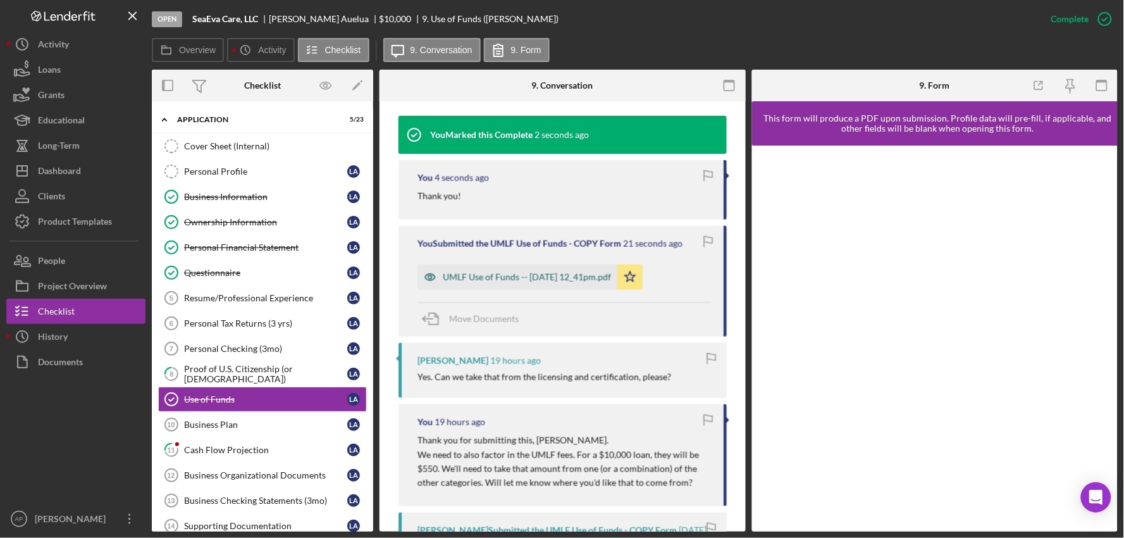
click at [514, 272] on div "UMLF Use of Funds -- [DATE] 12_41pm.pdf" at bounding box center [527, 277] width 168 height 10
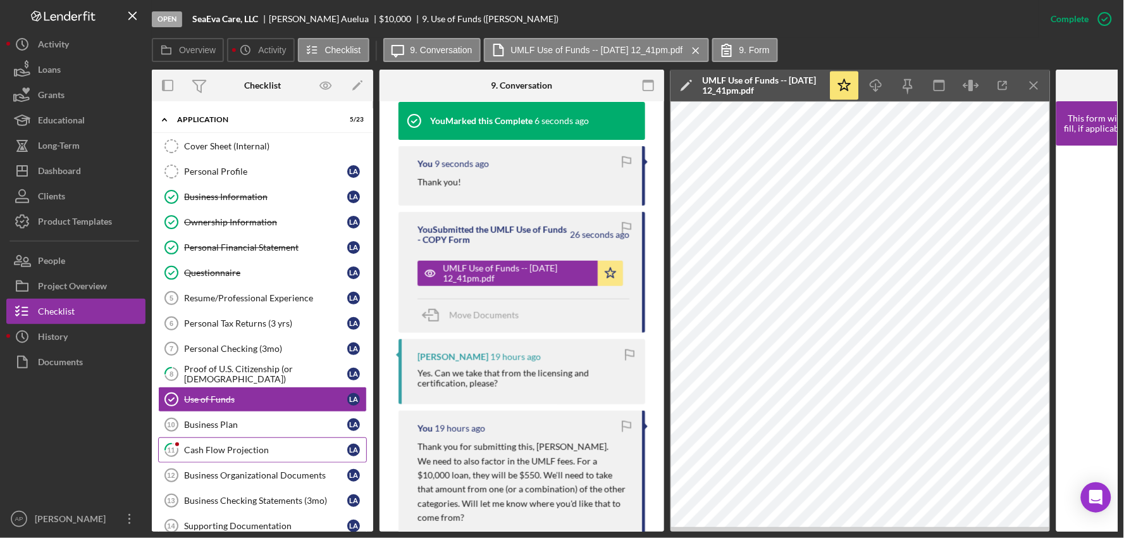
click at [220, 447] on div "Cash Flow Projection" at bounding box center [265, 450] width 163 height 10
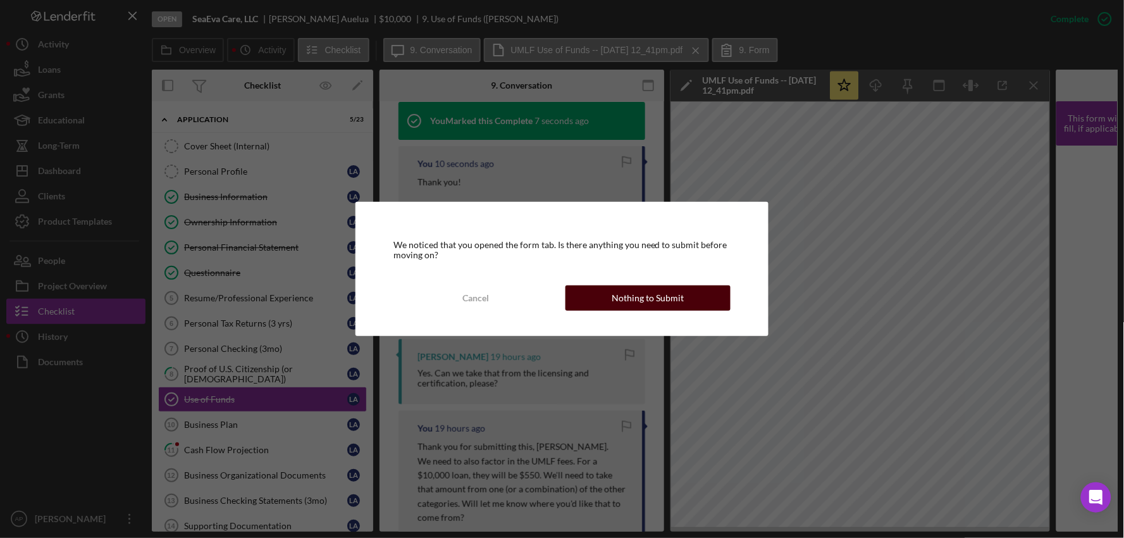
click at [611, 301] on button "Nothing to Submit" at bounding box center [649, 297] width 166 height 25
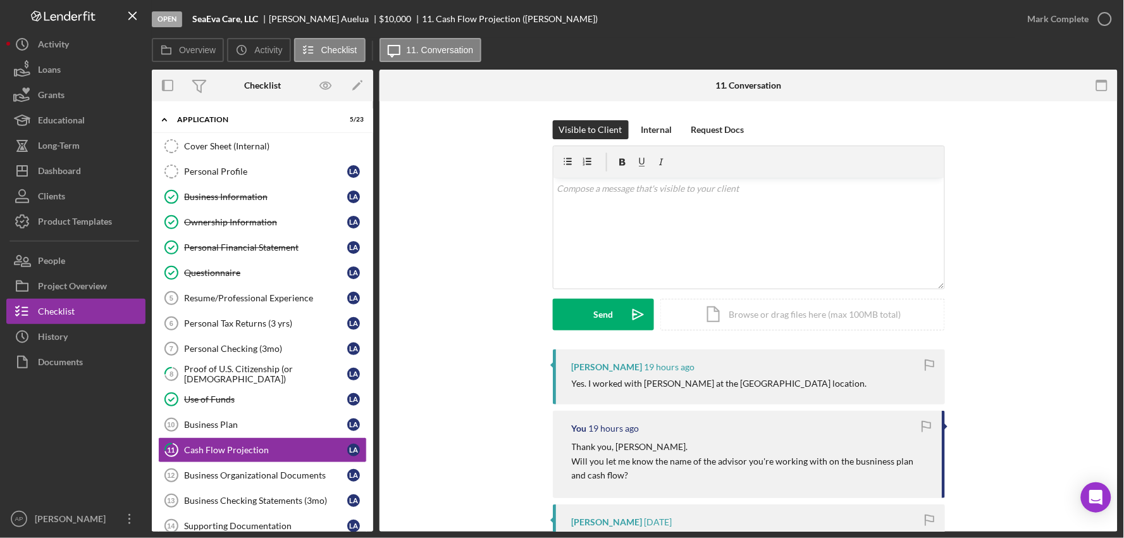
scroll to position [70, 0]
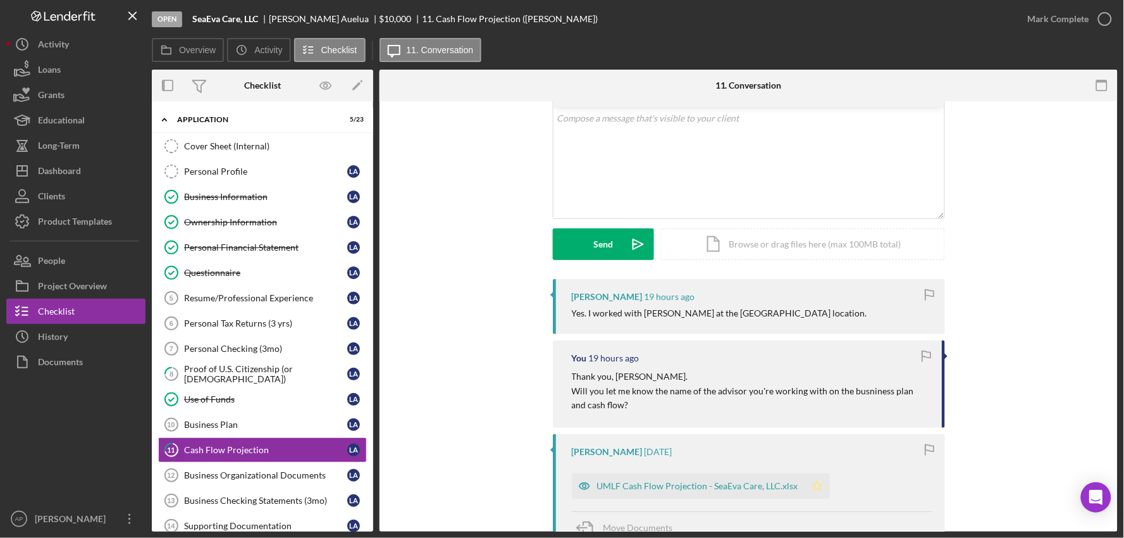
click at [812, 486] on polygon "button" at bounding box center [817, 485] width 11 height 10
click at [1105, 15] on icon "button" at bounding box center [1105, 19] width 32 height 32
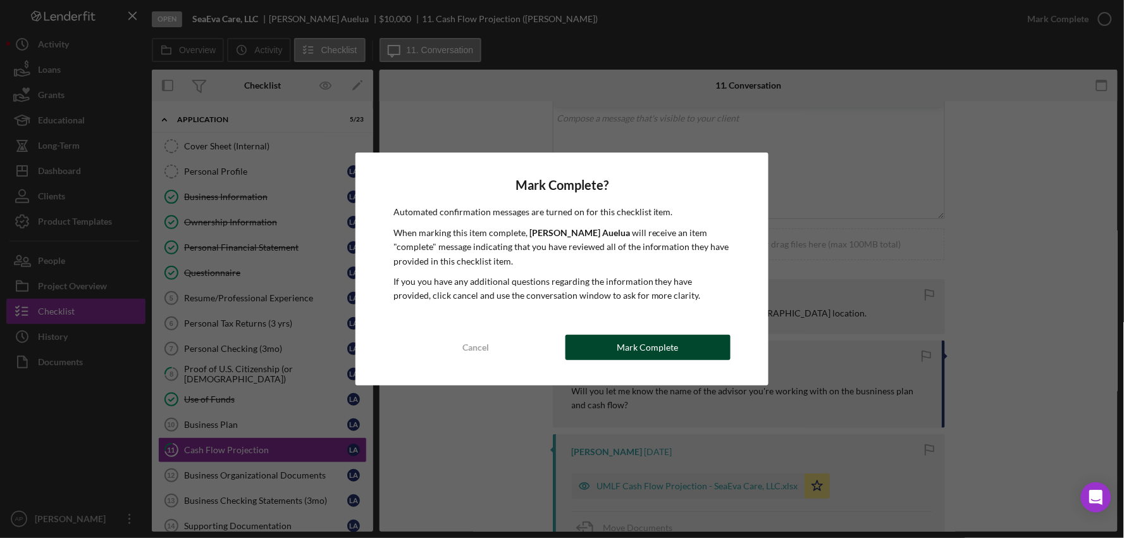
click at [617, 353] on button "Mark Complete" at bounding box center [649, 347] width 166 height 25
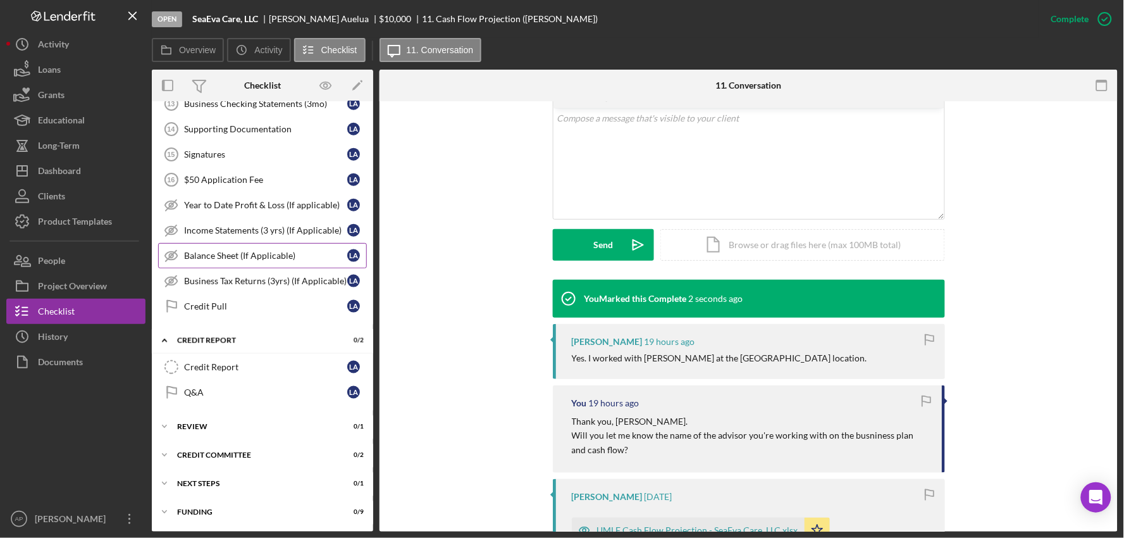
scroll to position [0, 0]
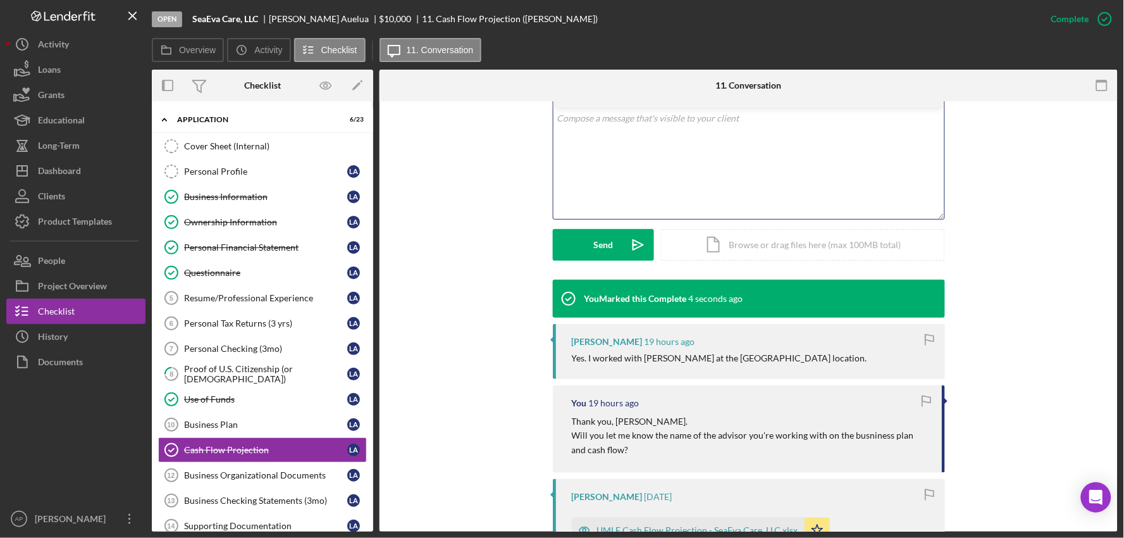
click at [658, 175] on div "v Color teal Color pink Remove color Add row above Add row below Add column bef…" at bounding box center [749, 163] width 391 height 111
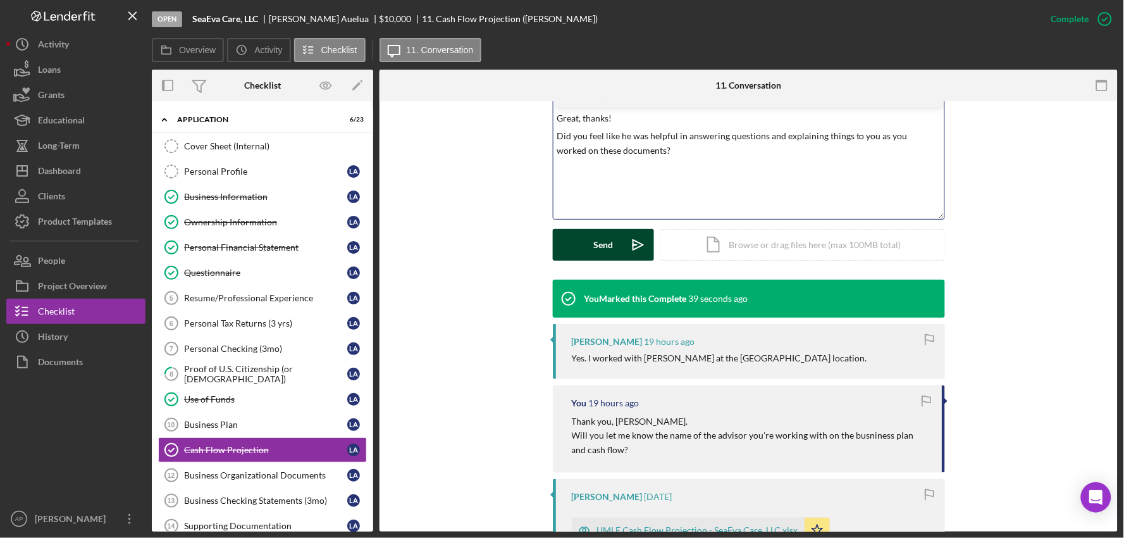
click at [593, 255] on div "Send" at bounding box center [603, 245] width 20 height 32
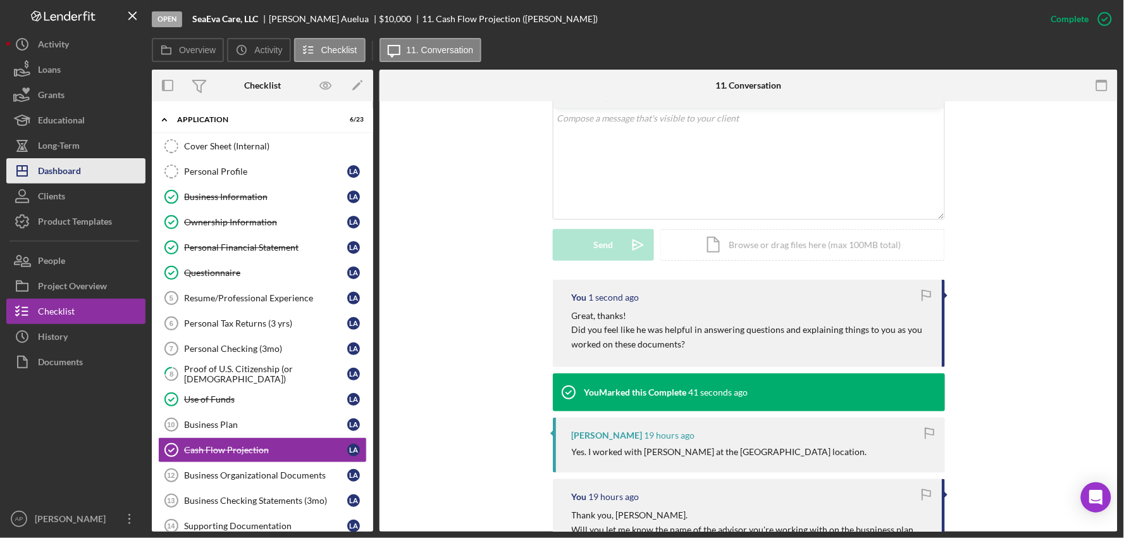
drag, startPoint x: 35, startPoint y: 162, endPoint x: 143, endPoint y: 169, distance: 108.4
click at [35, 162] on icon "Icon/Dashboard" at bounding box center [22, 171] width 32 height 32
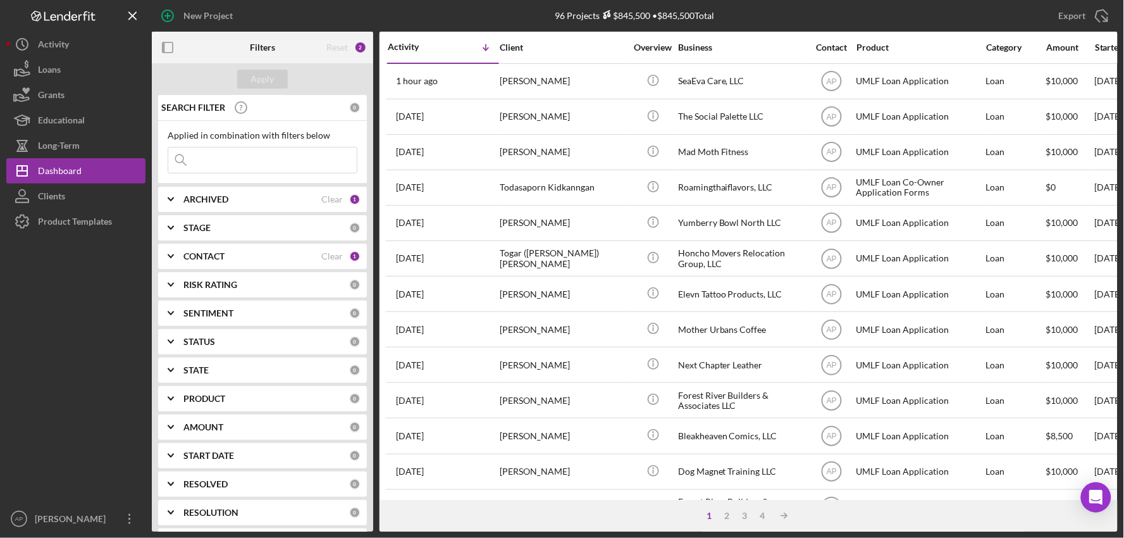
click at [812, 13] on div "Export Icon/Export" at bounding box center [957, 16] width 322 height 32
click at [302, 161] on input at bounding box center [262, 159] width 189 height 25
type input "o"
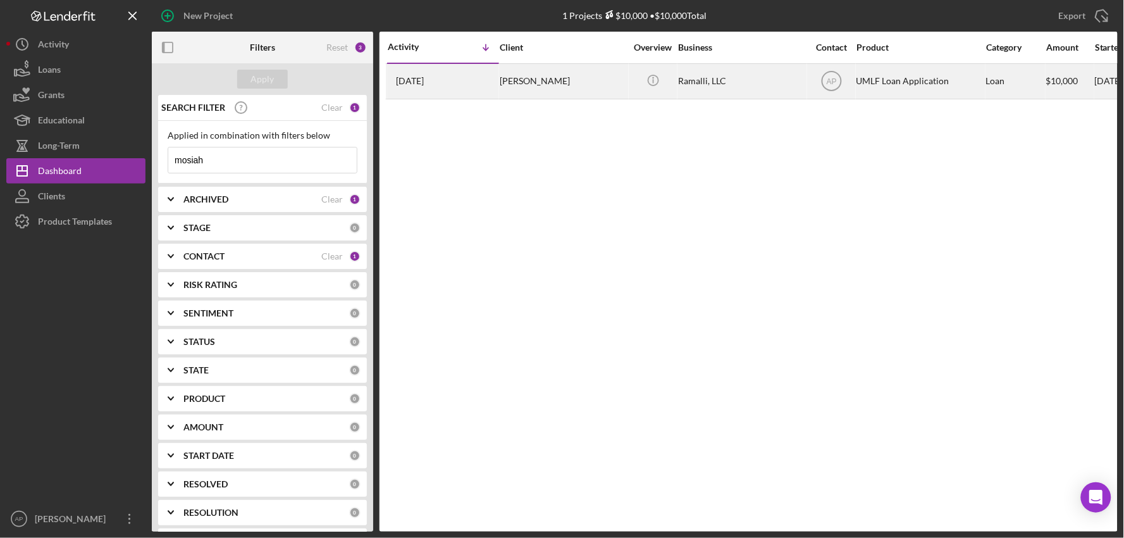
type input "mosiah"
click at [546, 78] on div "[PERSON_NAME]" at bounding box center [563, 82] width 127 height 34
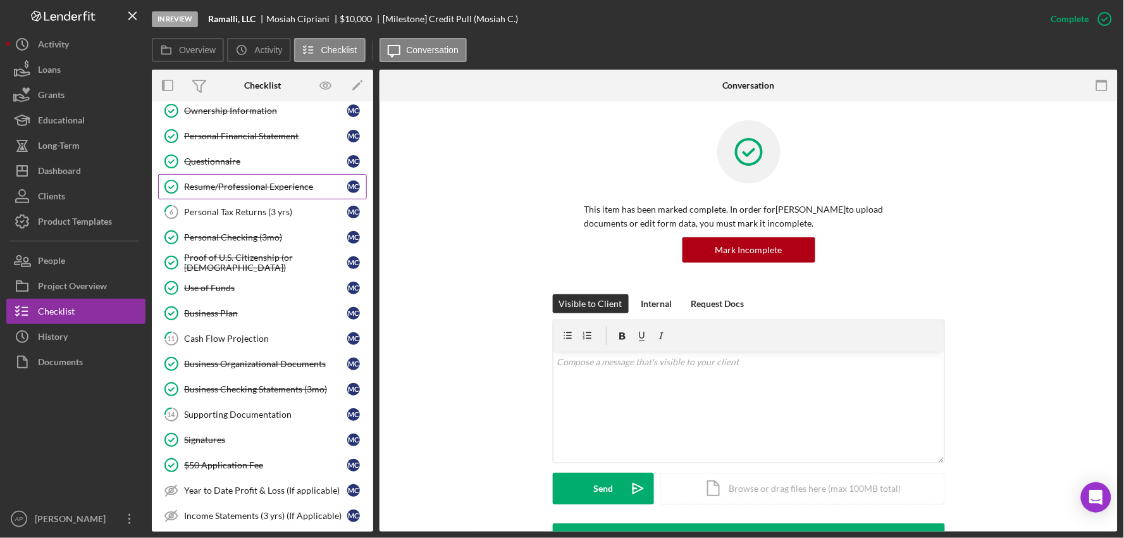
scroll to position [140, 0]
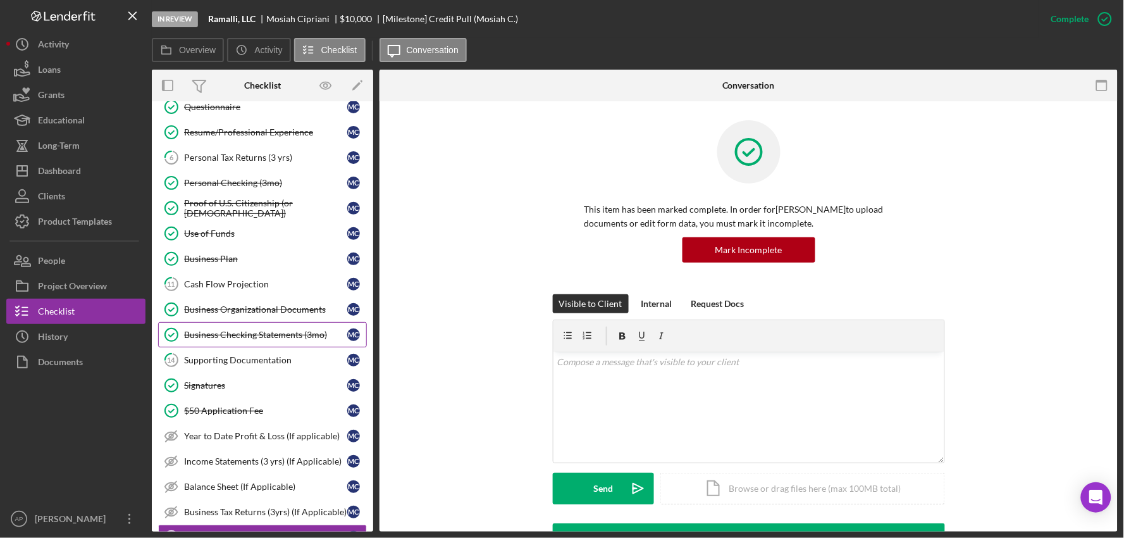
click at [244, 335] on div "Business Checking Statements (3mo)" at bounding box center [265, 335] width 163 height 10
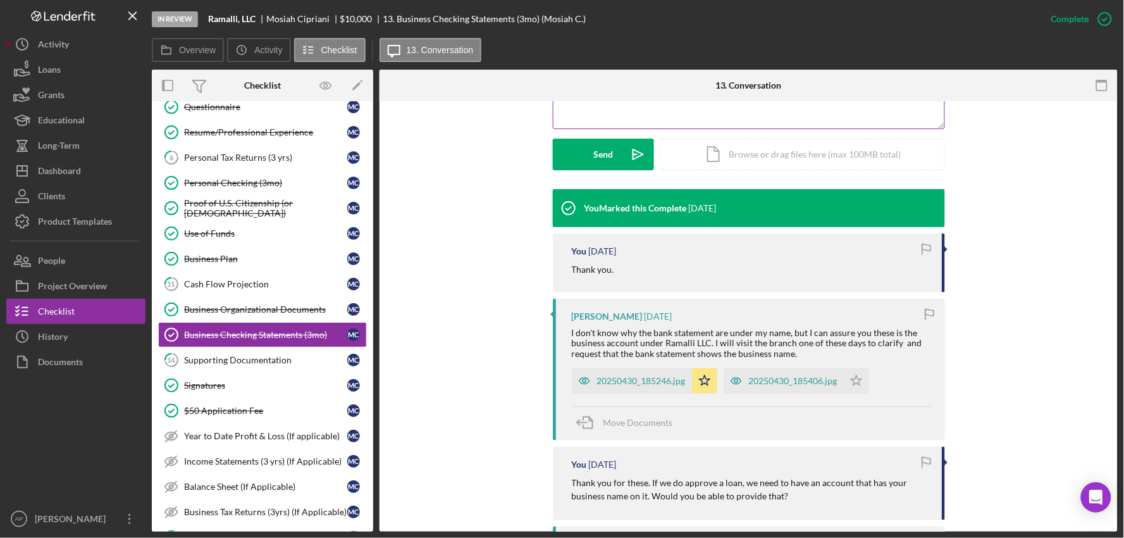
scroll to position [351, 0]
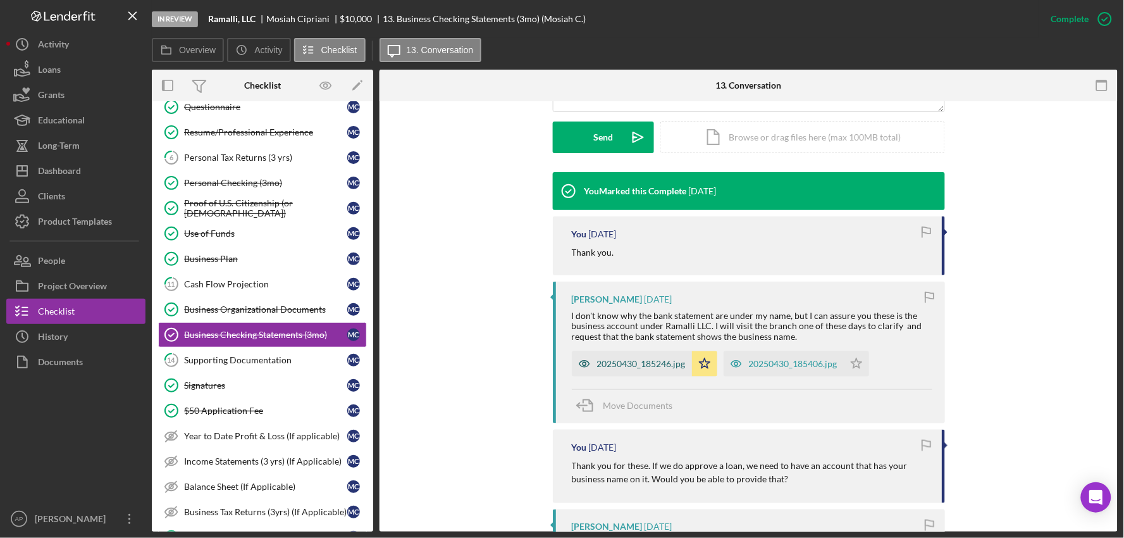
click at [623, 364] on div "20250430_185246.jpg" at bounding box center [641, 364] width 89 height 10
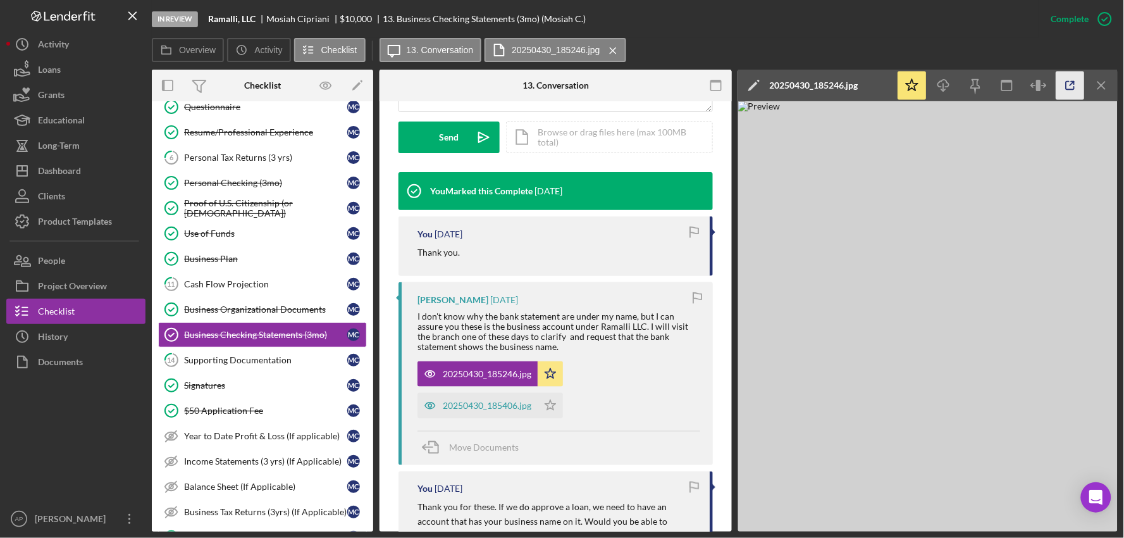
click at [1065, 78] on icon "button" at bounding box center [1071, 85] width 28 height 28
click at [492, 400] on div "20250430_185406.jpg" at bounding box center [487, 405] width 89 height 10
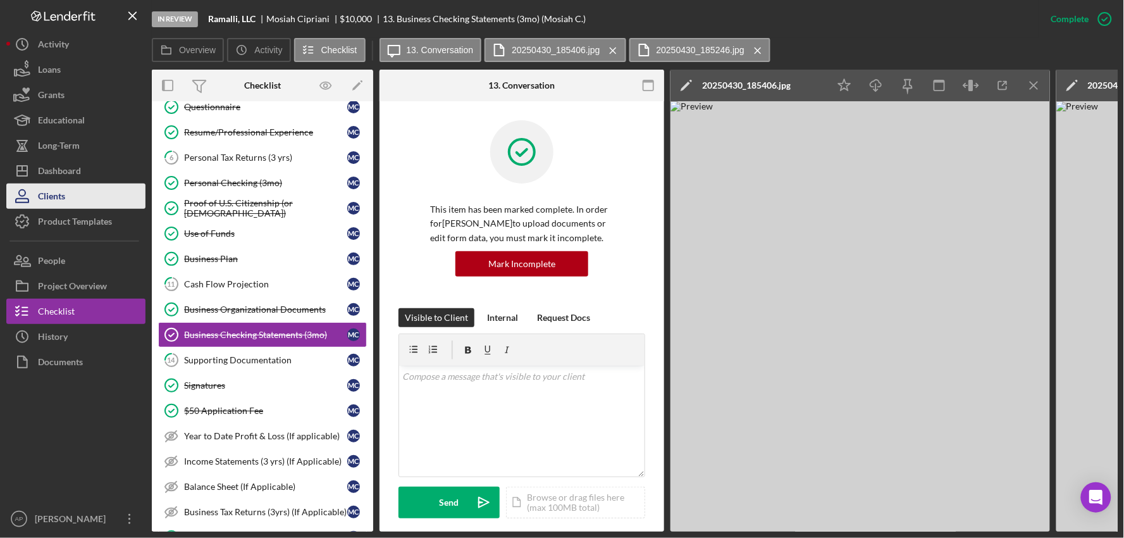
scroll to position [0, 0]
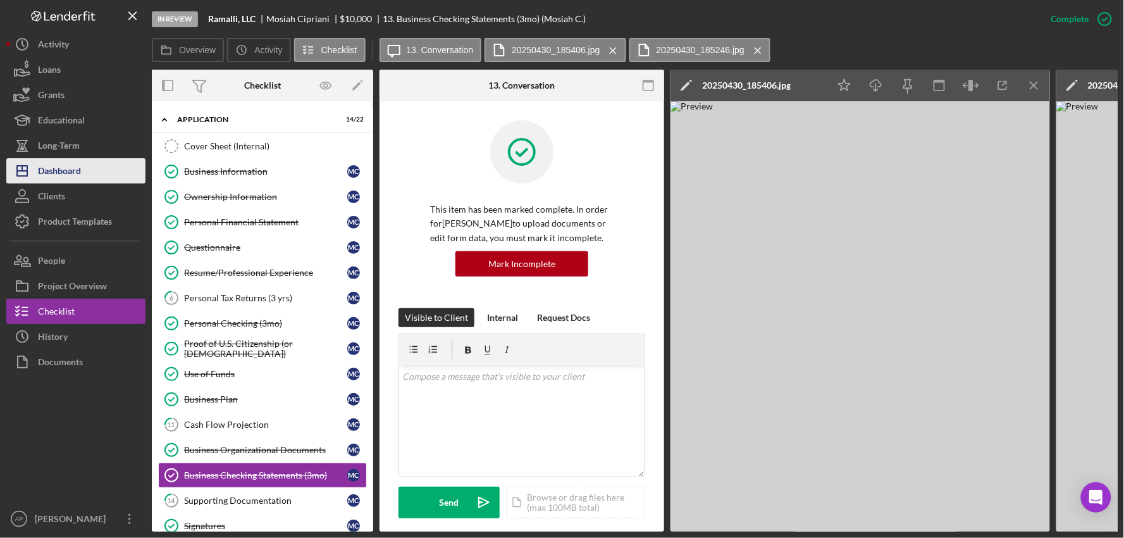
click at [54, 163] on div "Dashboard" at bounding box center [59, 172] width 43 height 28
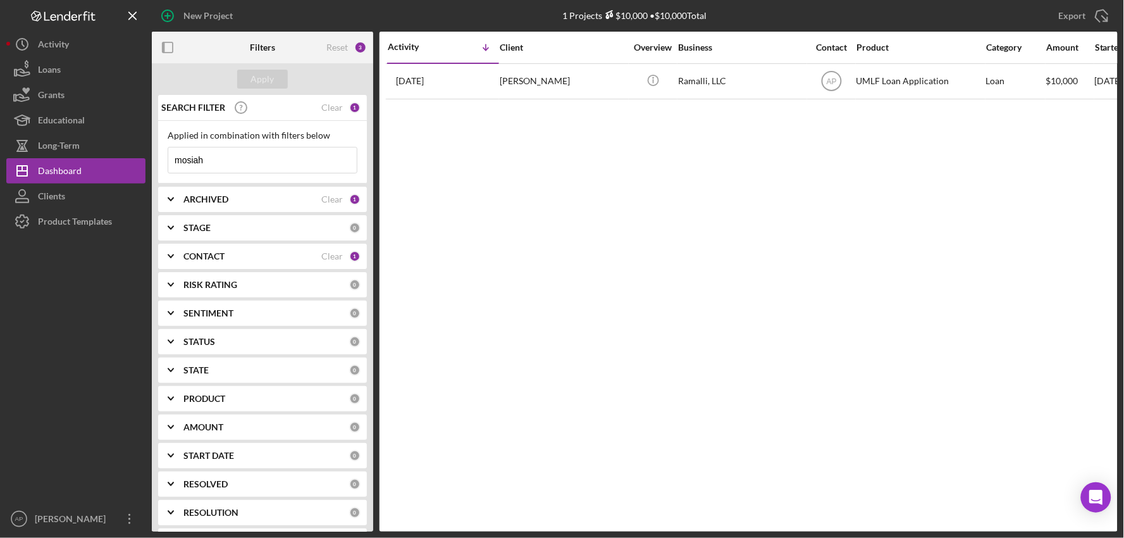
drag, startPoint x: 214, startPoint y: 161, endPoint x: 162, endPoint y: 162, distance: 51.9
click at [162, 162] on div "Applied in combination with filters below mosiah Icon/Menu Close" at bounding box center [262, 152] width 209 height 63
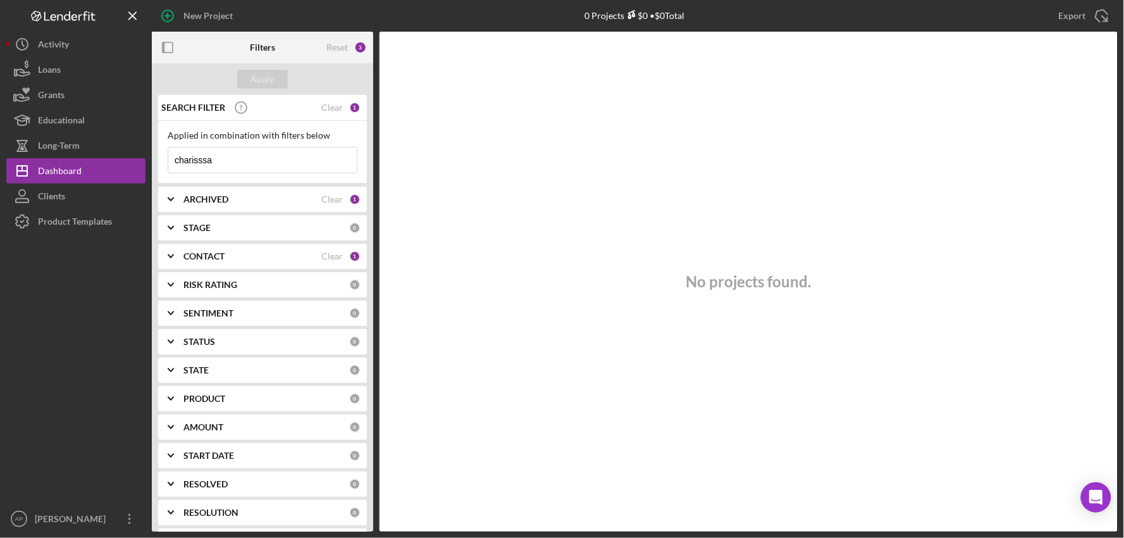
click at [206, 165] on input "charisssa" at bounding box center [262, 159] width 189 height 25
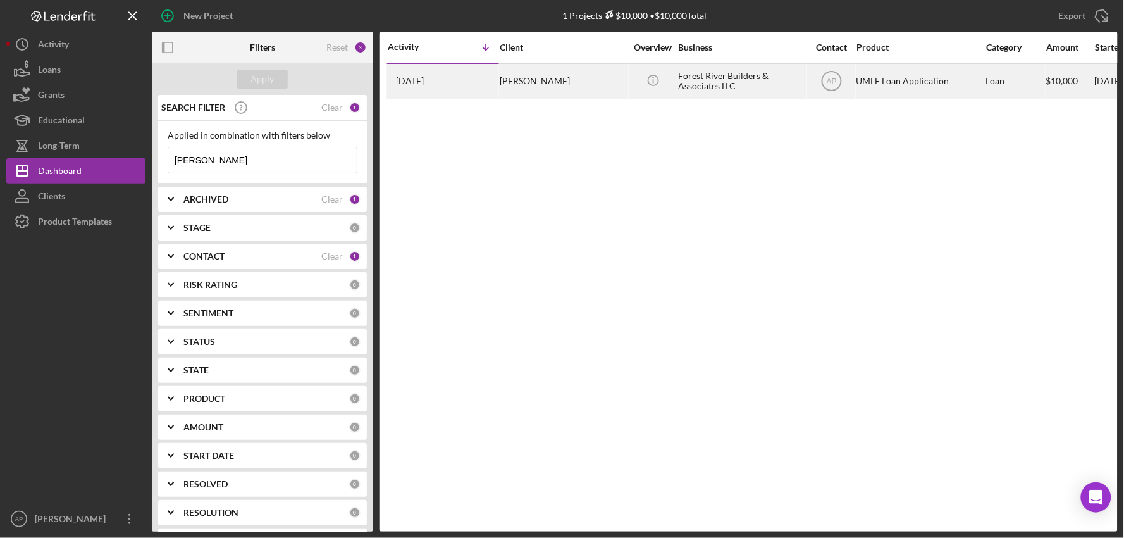
type input "[PERSON_NAME]"
click at [649, 95] on div "Icon/Info" at bounding box center [652, 82] width 47 height 34
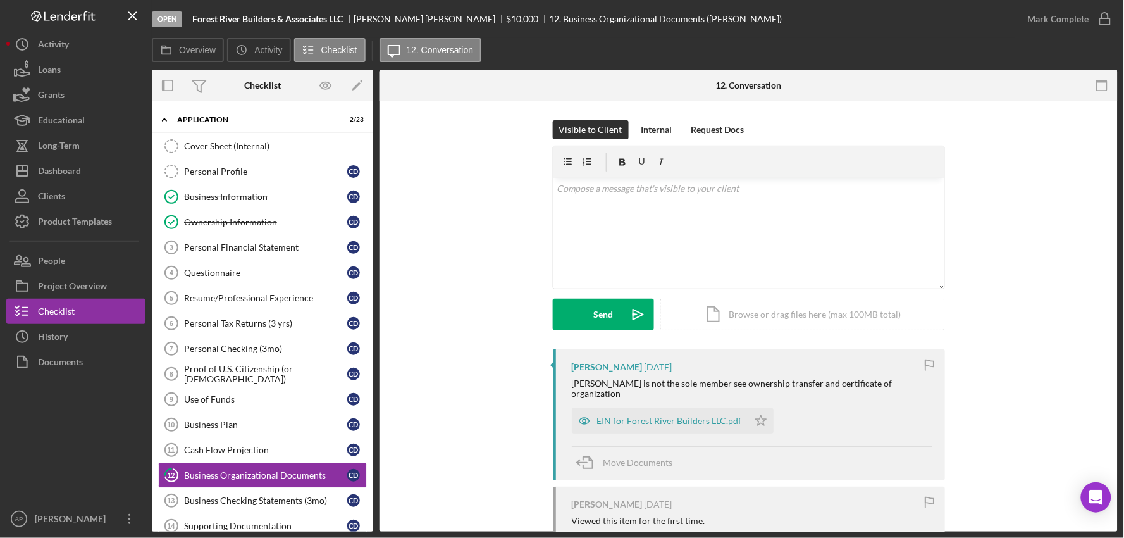
click at [81, 173] on button "Icon/Dashboard Dashboard" at bounding box center [75, 170] width 139 height 25
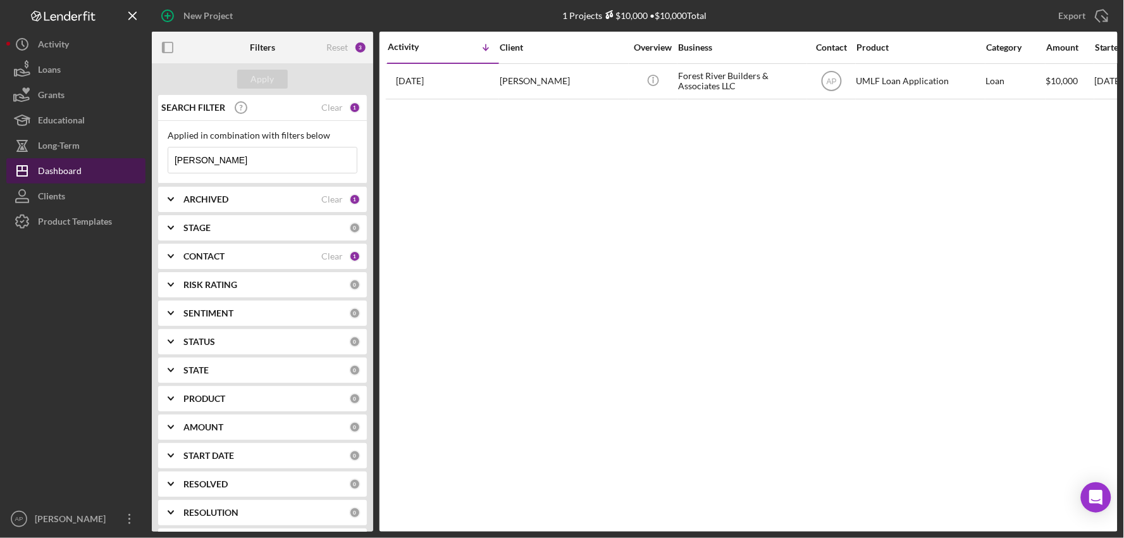
drag, startPoint x: 234, startPoint y: 159, endPoint x: 119, endPoint y: 159, distance: 115.1
click at [119, 159] on div "New Project 1 Projects $10,000 • $10,000 Total [PERSON_NAME] Export Icon/Export…" at bounding box center [562, 265] width 1112 height 531
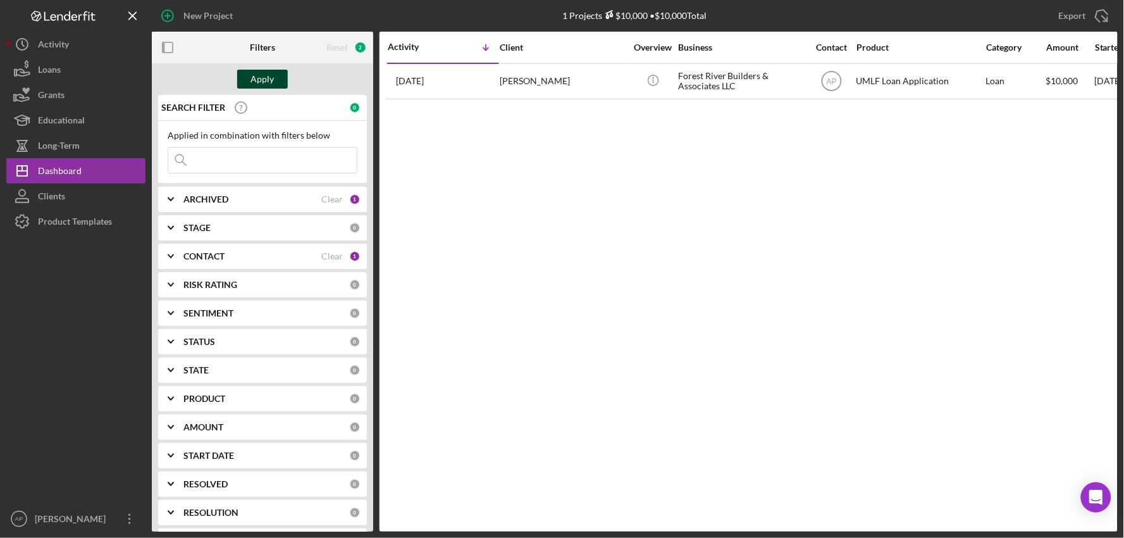
click at [258, 73] on div "Apply" at bounding box center [262, 79] width 23 height 19
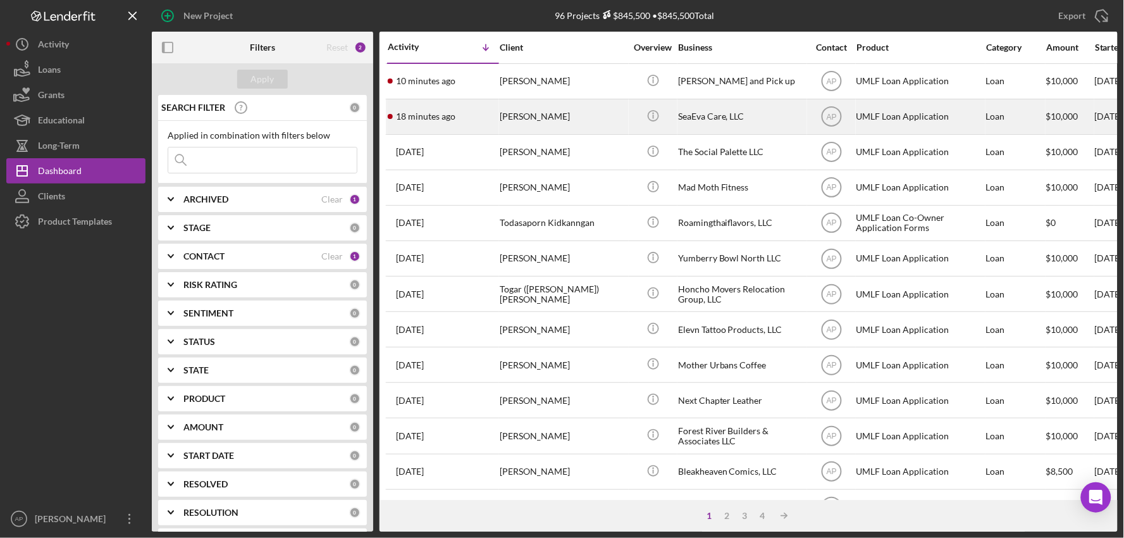
click at [554, 113] on div "[PERSON_NAME]" at bounding box center [563, 117] width 127 height 34
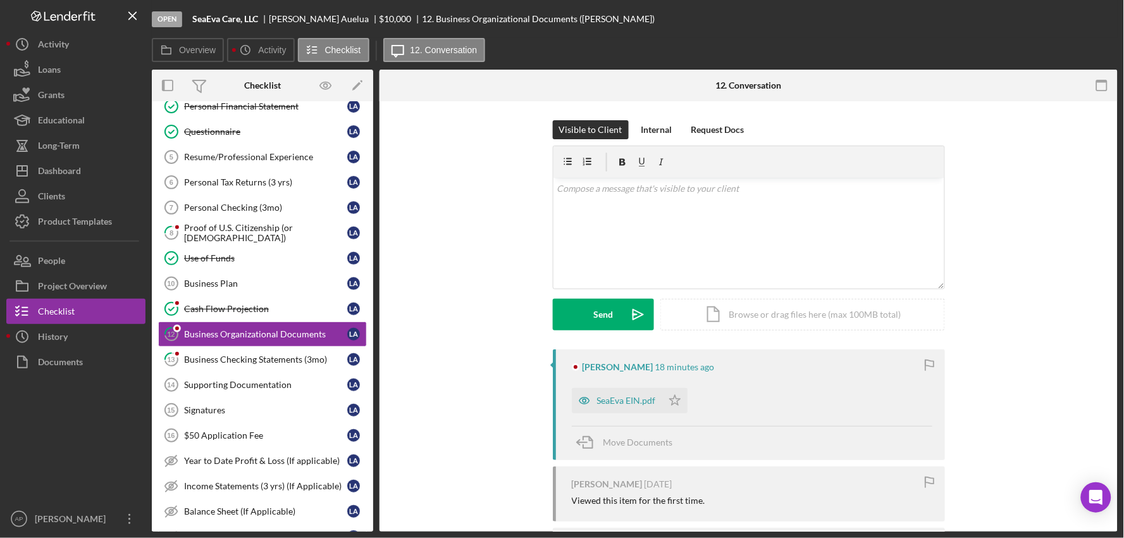
scroll to position [160, 0]
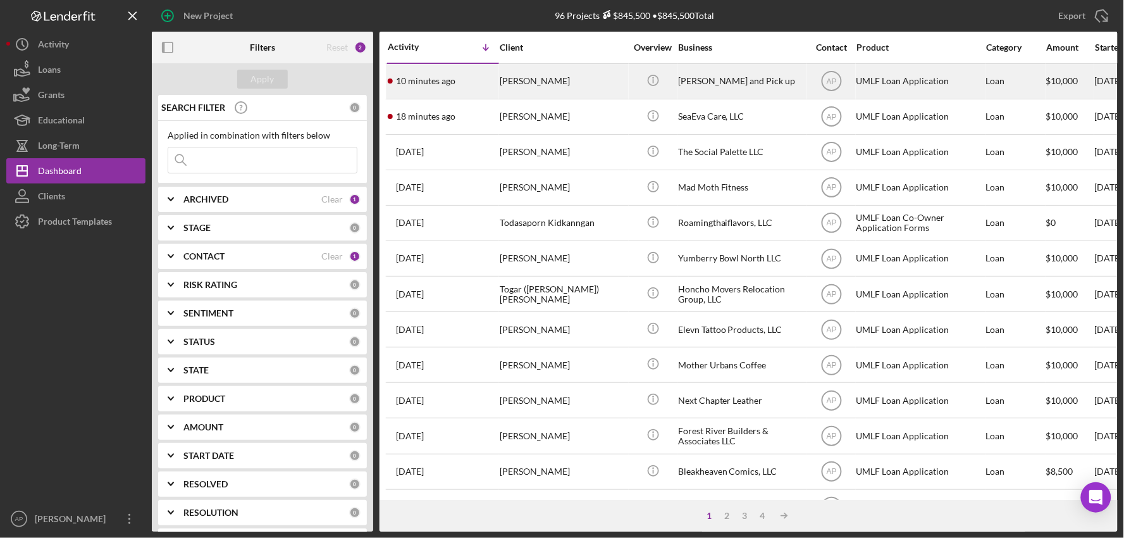
click at [557, 84] on div "[PERSON_NAME]" at bounding box center [563, 82] width 127 height 34
